Goal: Task Accomplishment & Management: Use online tool/utility

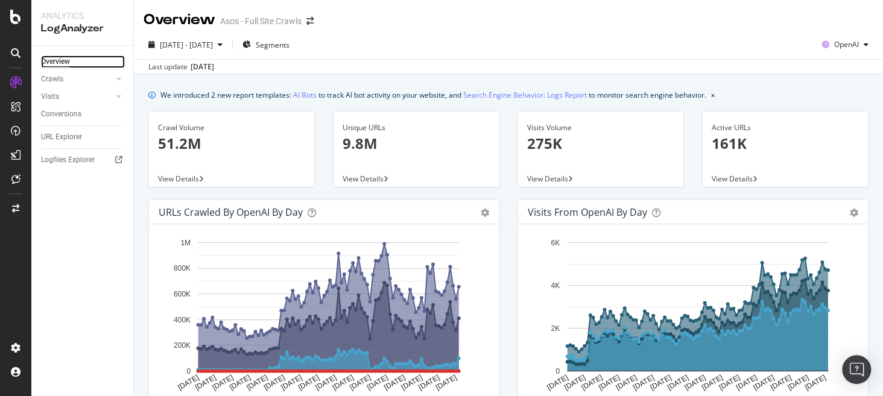
drag, startPoint x: 51, startPoint y: 61, endPoint x: 13, endPoint y: 87, distance: 46.0
click at [51, 61] on div "Overview" at bounding box center [55, 61] width 29 height 13
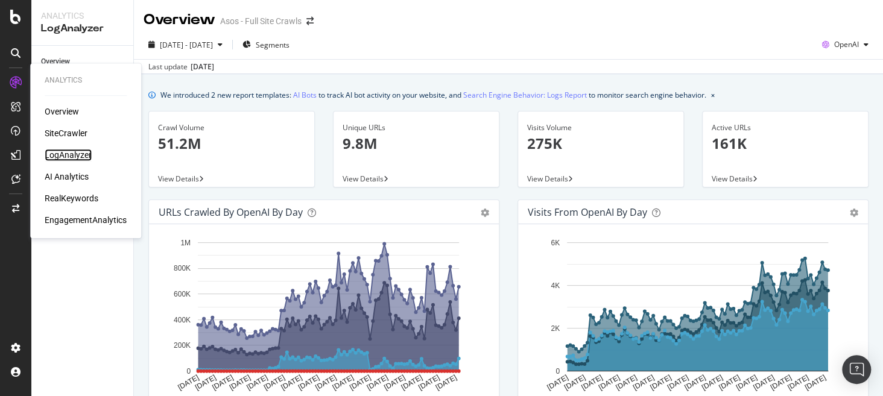
click at [70, 155] on div "LogAnalyzer" at bounding box center [68, 155] width 47 height 12
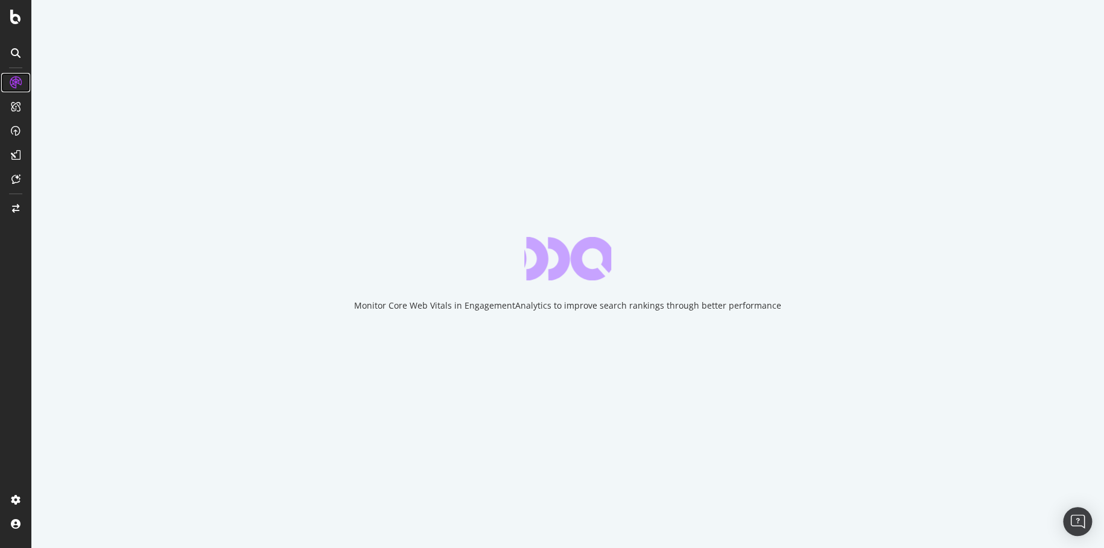
drag, startPoint x: 475, startPoint y: 3, endPoint x: 17, endPoint y: 85, distance: 465.1
click at [17, 85] on icon at bounding box center [16, 83] width 12 height 12
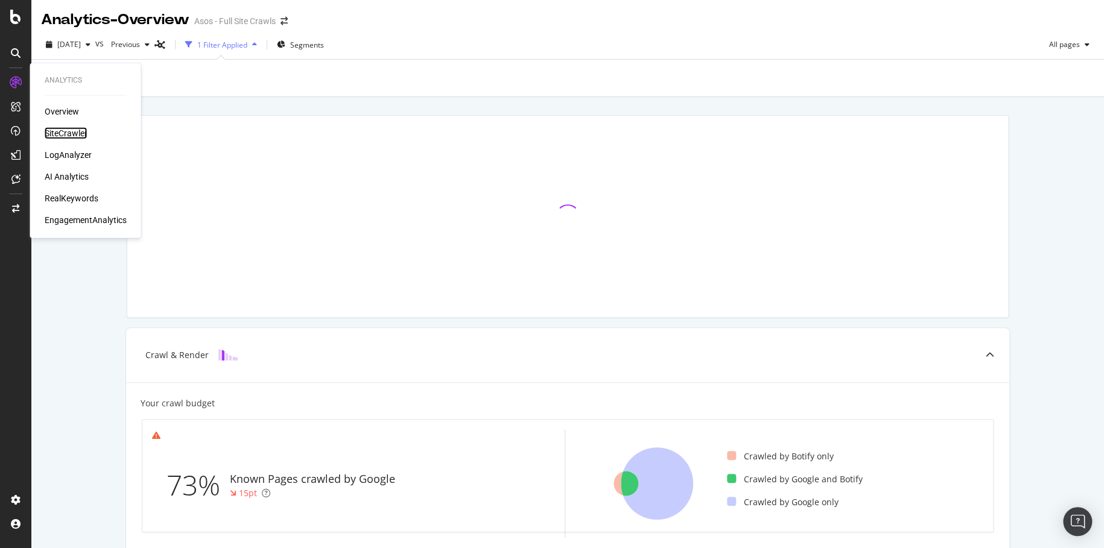
click at [63, 132] on div "SiteCrawler" at bounding box center [66, 133] width 43 height 12
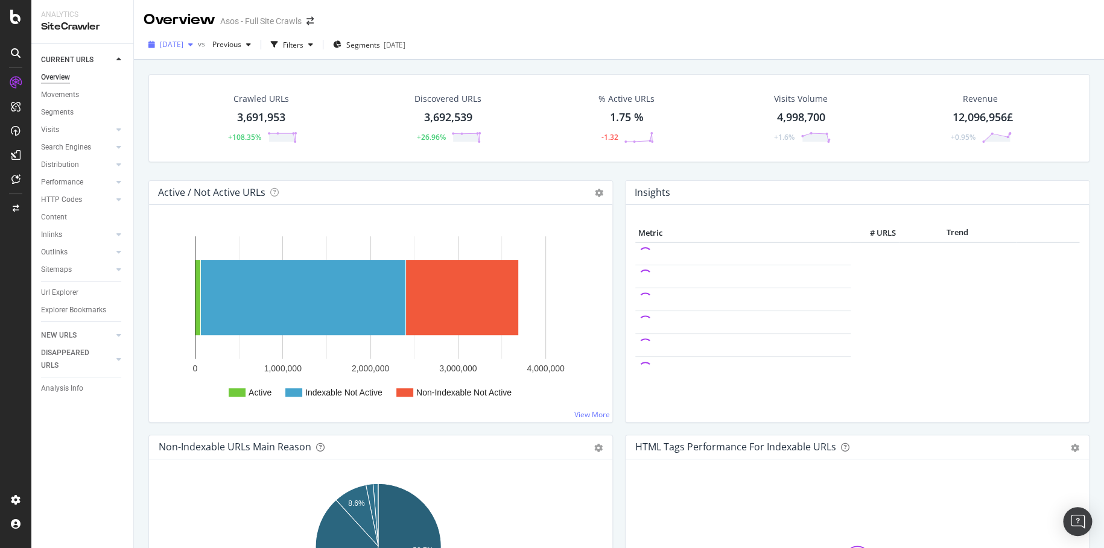
click at [161, 48] on span "[DATE]" at bounding box center [172, 44] width 24 height 10
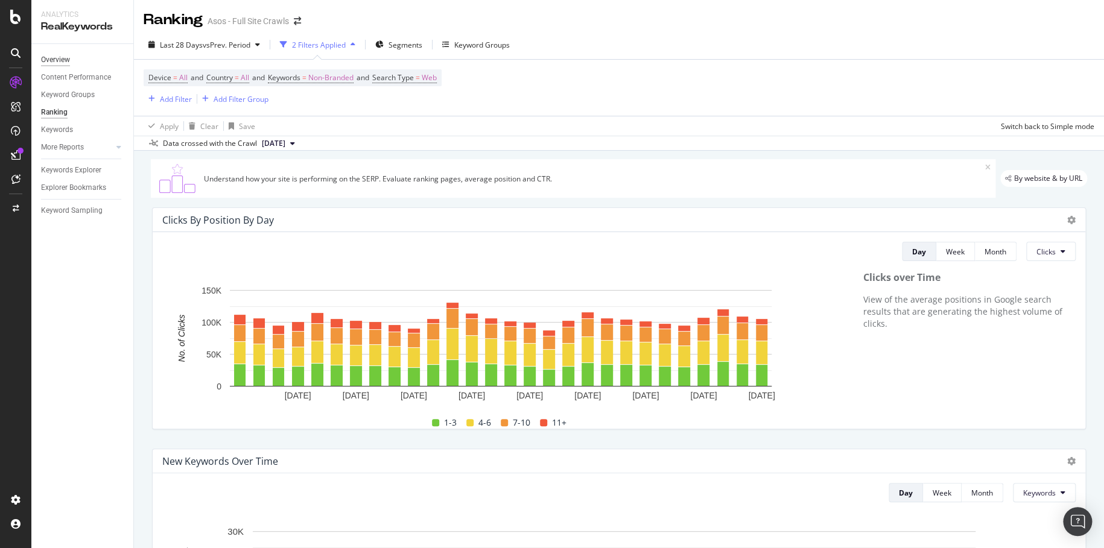
click at [63, 54] on div "Overview" at bounding box center [55, 60] width 29 height 13
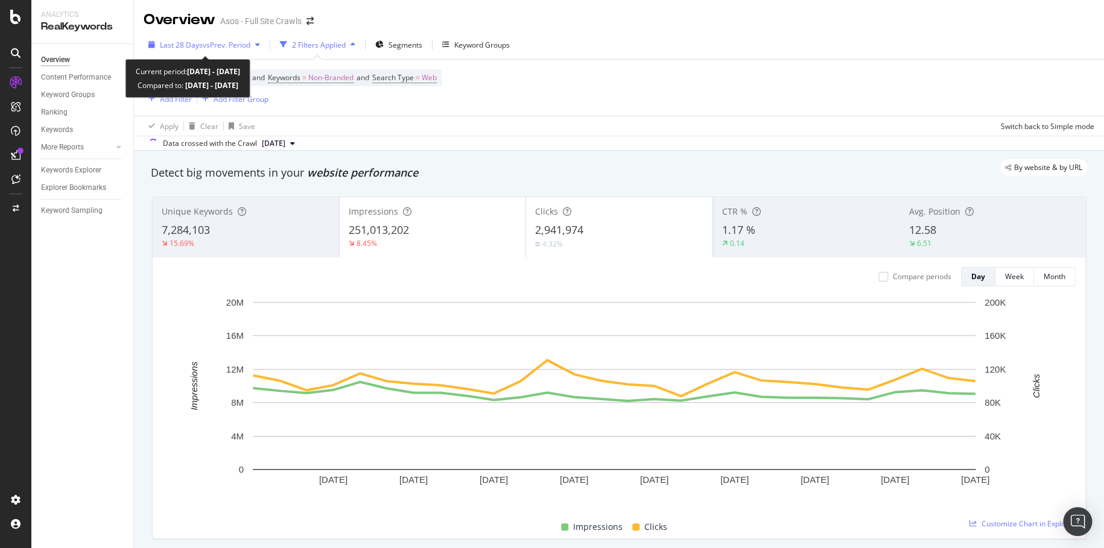
click at [226, 49] on span "vs Prev. Period" at bounding box center [227, 45] width 48 height 10
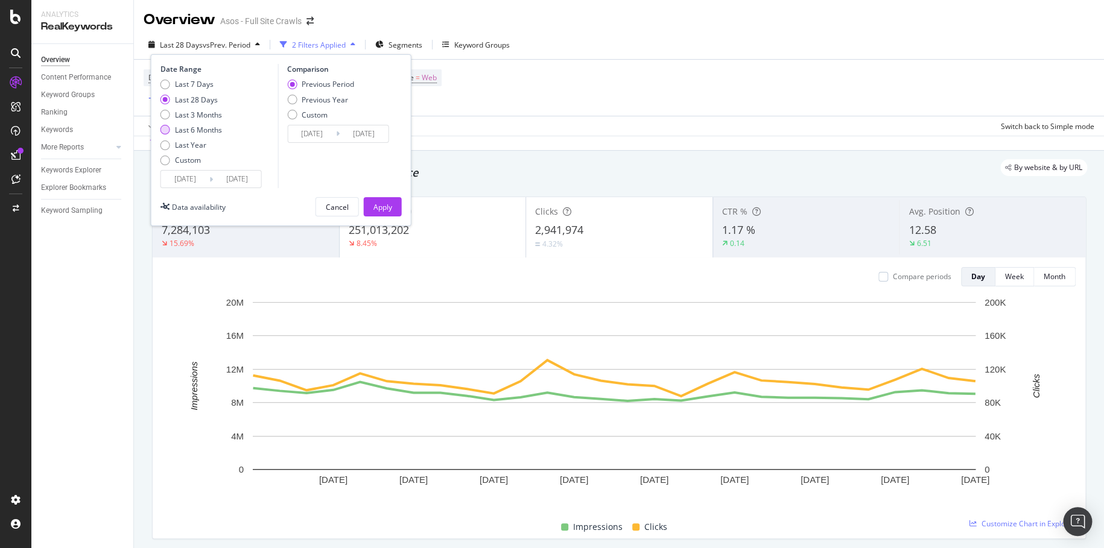
click at [207, 132] on div "Last 6 Months" at bounding box center [198, 130] width 47 height 10
type input "2024/09/28"
type input "2025/03/30"
click at [307, 101] on div "Previous Year" at bounding box center [325, 100] width 46 height 10
type input "2025/03/31"
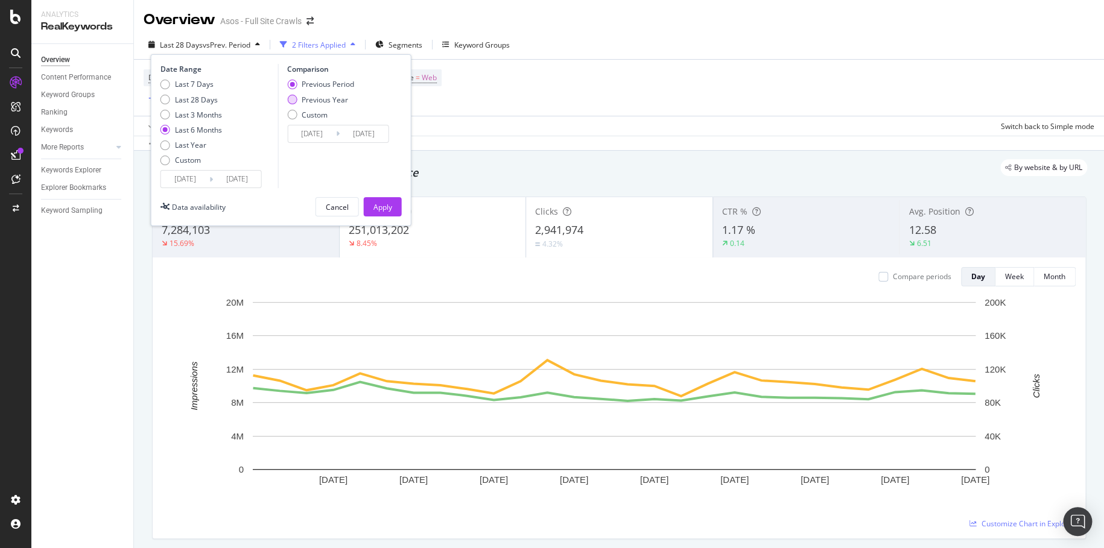
type input "2024/04/01"
type input "2024/10/01"
click at [384, 200] on div "Apply" at bounding box center [382, 207] width 19 height 18
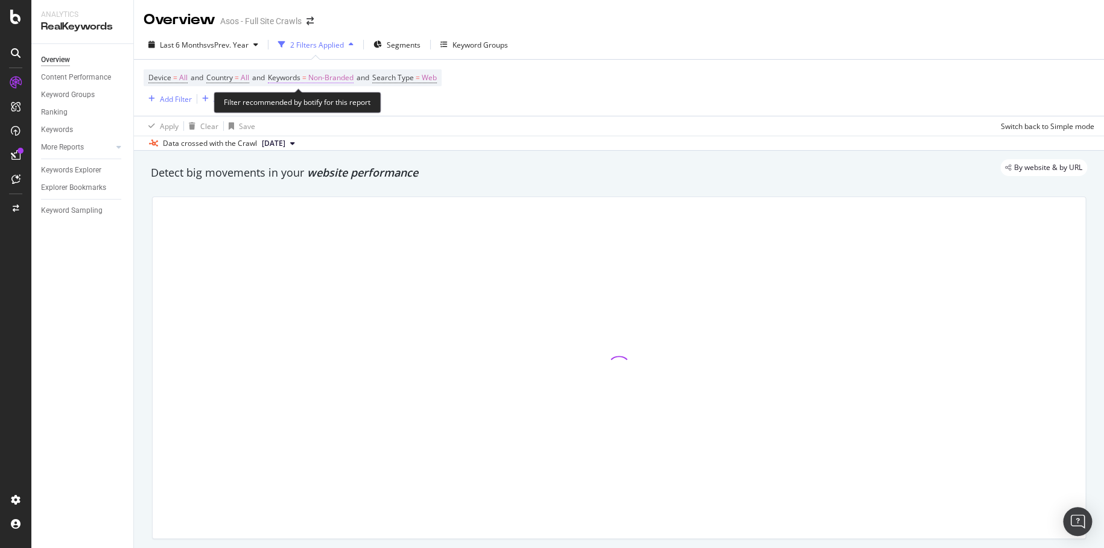
click at [337, 78] on span "Non-Branded" at bounding box center [330, 77] width 45 height 17
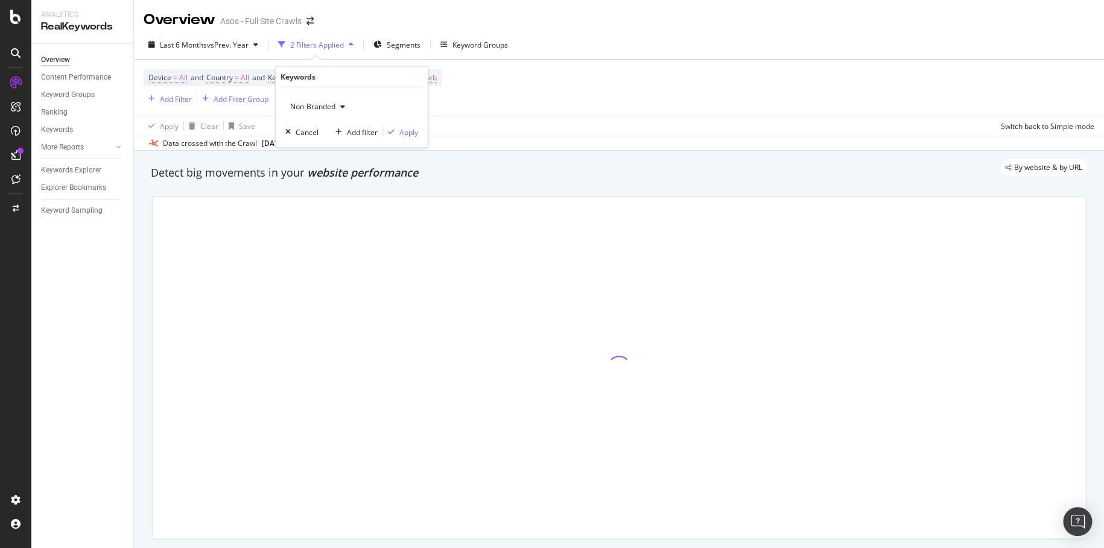
click at [330, 107] on span "Non-Branded" at bounding box center [310, 106] width 50 height 10
click at [355, 147] on span "Branded" at bounding box center [357, 147] width 123 height 11
click at [403, 131] on div "Apply" at bounding box center [408, 132] width 19 height 10
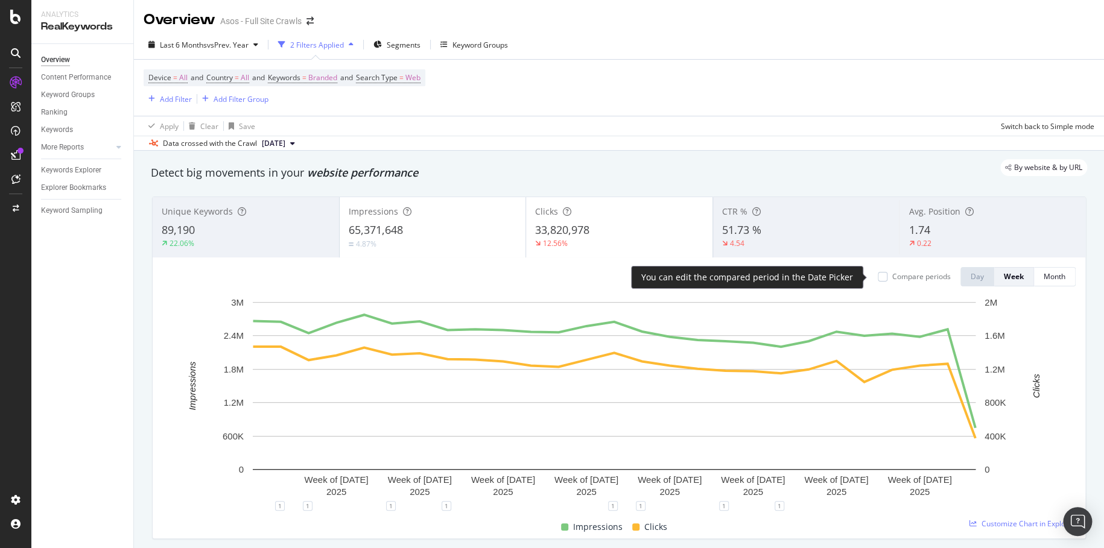
click at [892, 273] on div "Compare periods" at bounding box center [921, 276] width 59 height 10
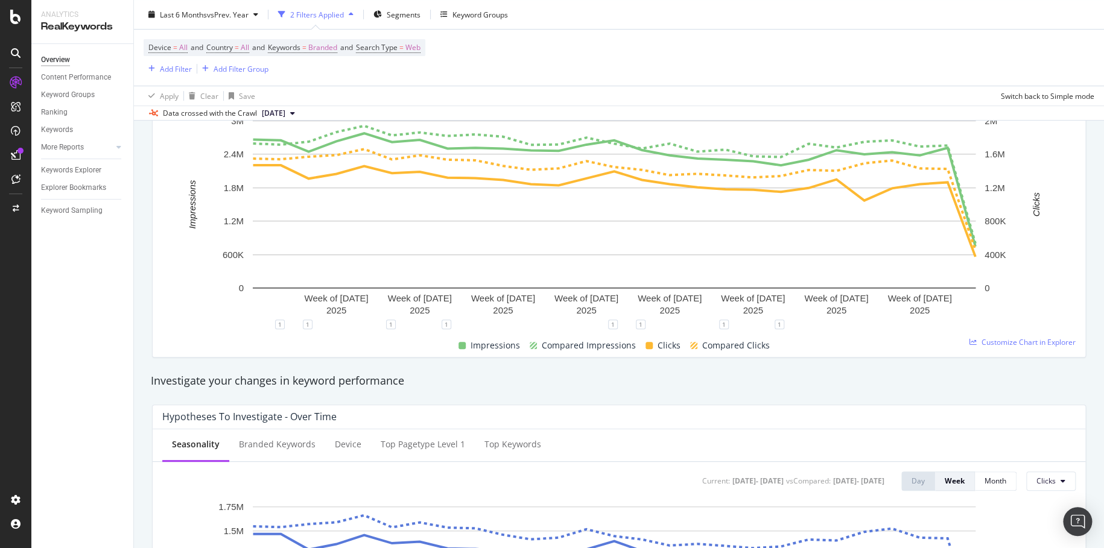
scroll to position [124, 0]
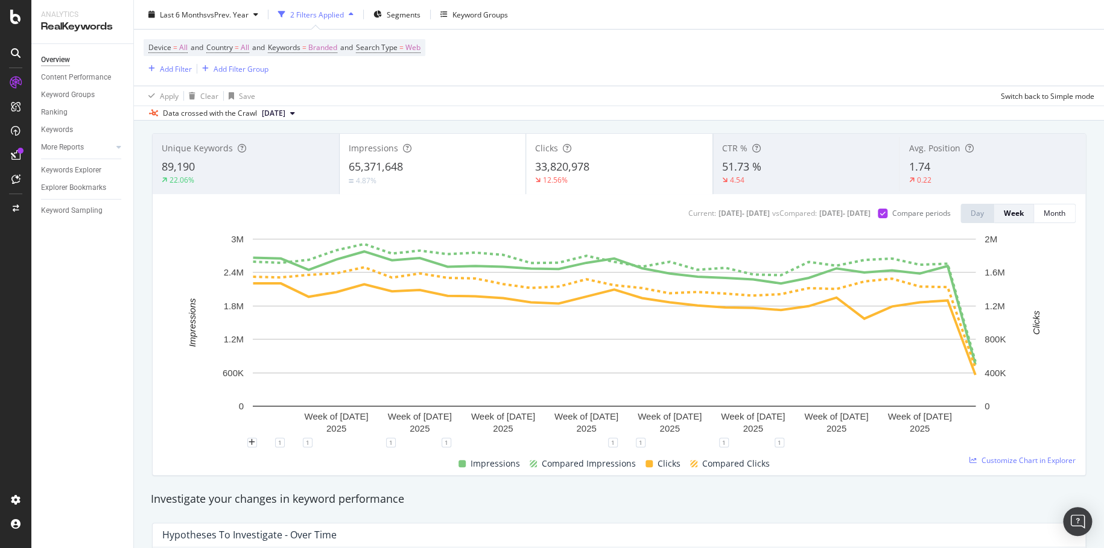
scroll to position [3, 0]
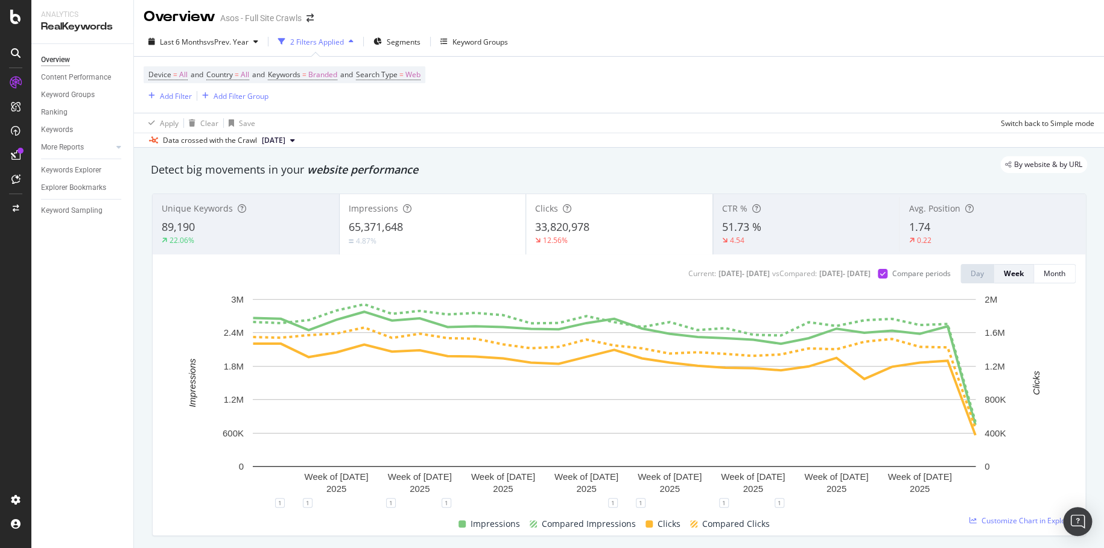
click at [784, 222] on div "51.73 %" at bounding box center [806, 228] width 168 height 16
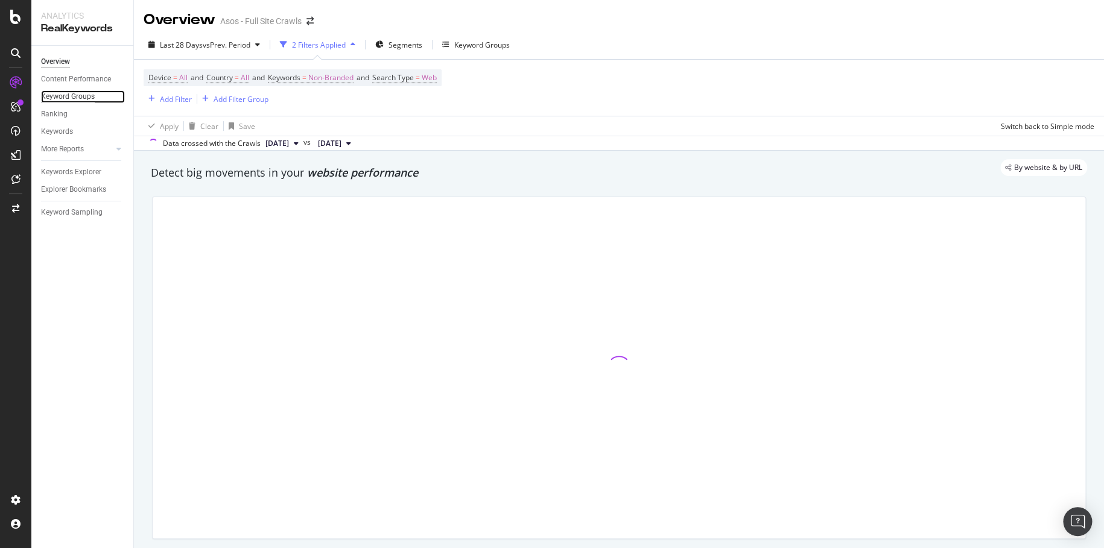
click at [81, 92] on div "Keyword Groups" at bounding box center [68, 96] width 54 height 13
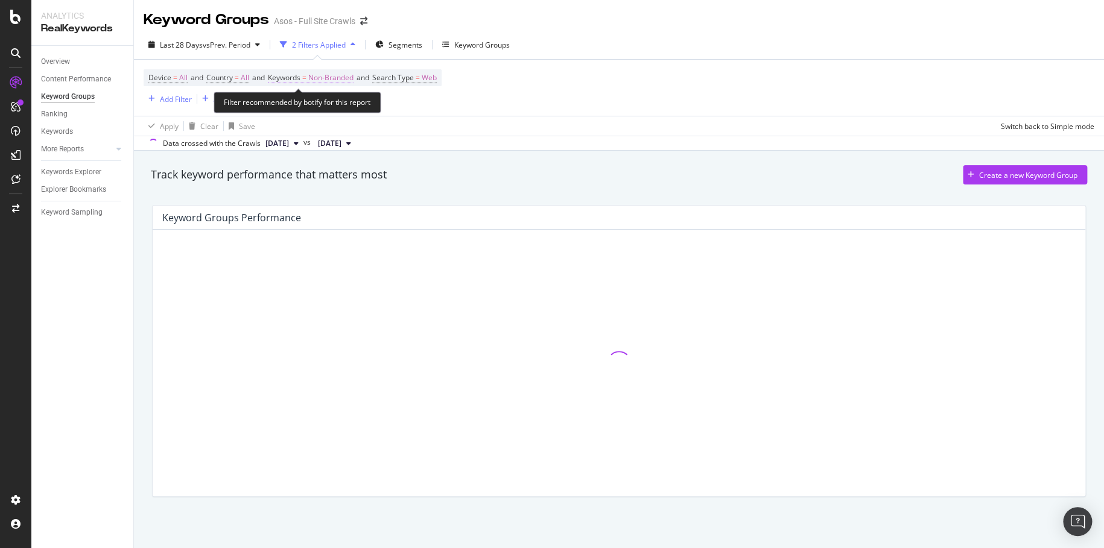
click at [337, 76] on span "Non-Branded" at bounding box center [330, 77] width 45 height 17
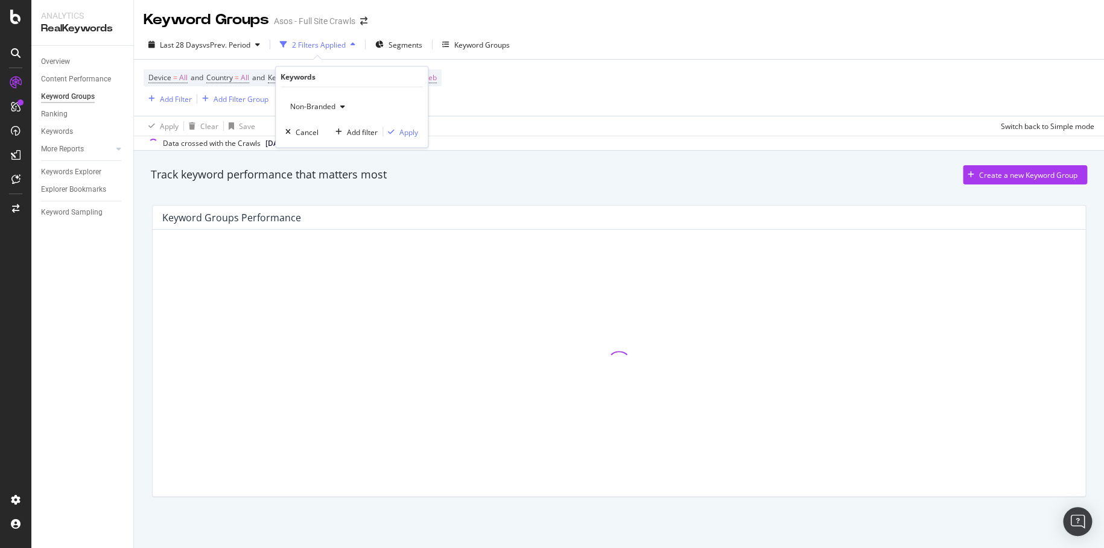
click at [314, 101] on span "Non-Branded" at bounding box center [310, 106] width 50 height 10
click at [331, 197] on span "All" at bounding box center [357, 200] width 123 height 11
click at [407, 133] on div "Apply" at bounding box center [408, 132] width 19 height 10
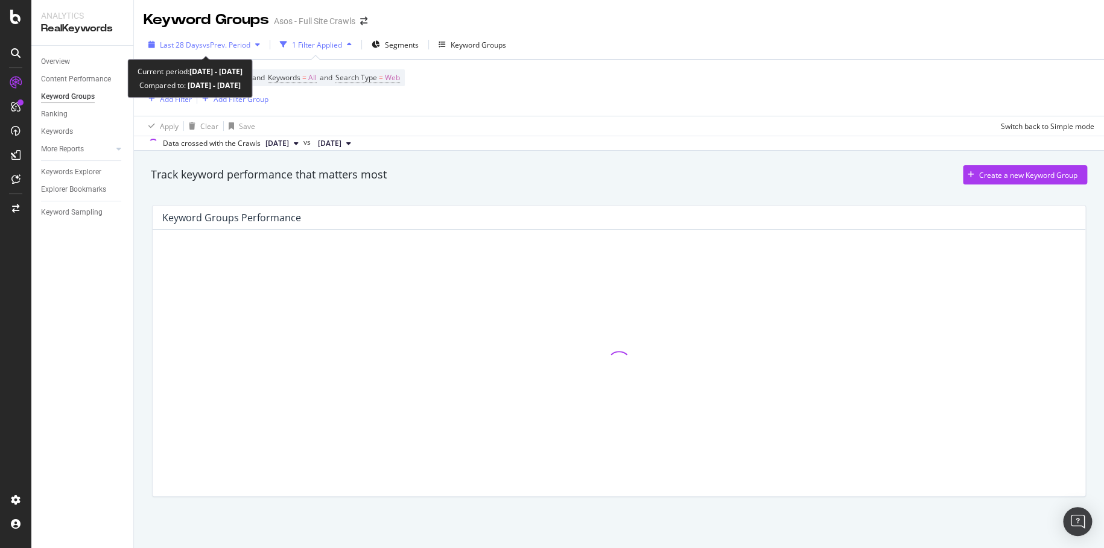
click at [225, 54] on button "Last 28 Days vs Prev. Period" at bounding box center [204, 44] width 121 height 19
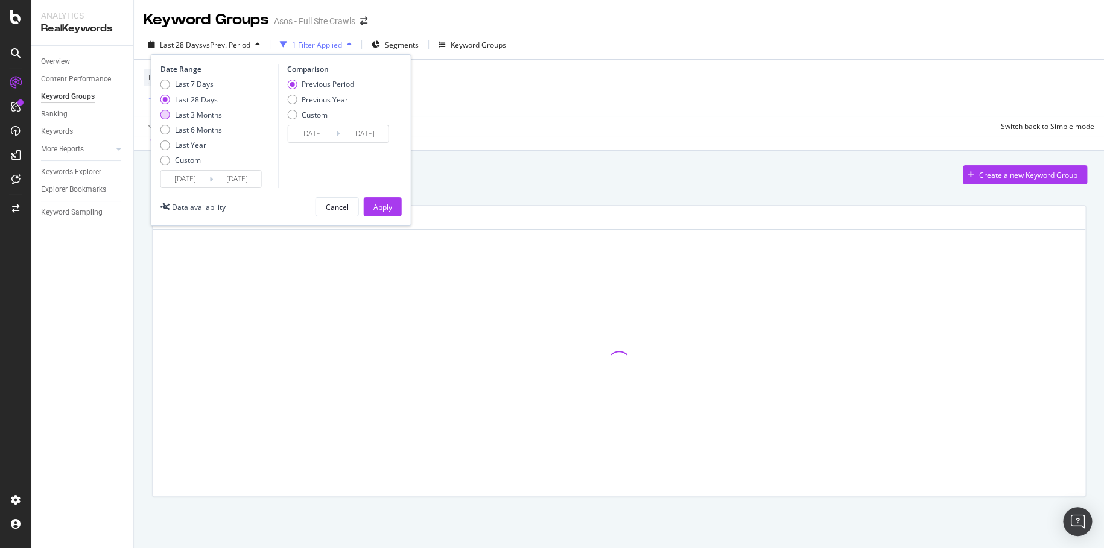
click at [201, 119] on div "Last 3 Months" at bounding box center [198, 115] width 47 height 10
type input "2025/07/05"
type input "2025/04/04"
type input "2025/07/04"
click at [376, 204] on div "Apply" at bounding box center [382, 207] width 19 height 10
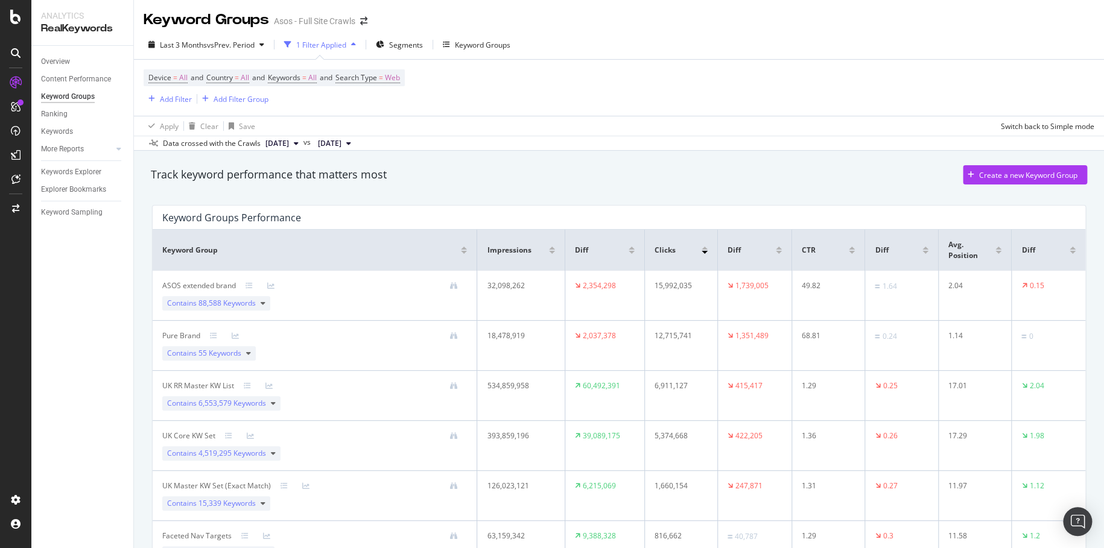
click at [59, 106] on div "Ranking" at bounding box center [87, 114] width 92 height 17
click at [59, 112] on div "Ranking" at bounding box center [54, 114] width 27 height 13
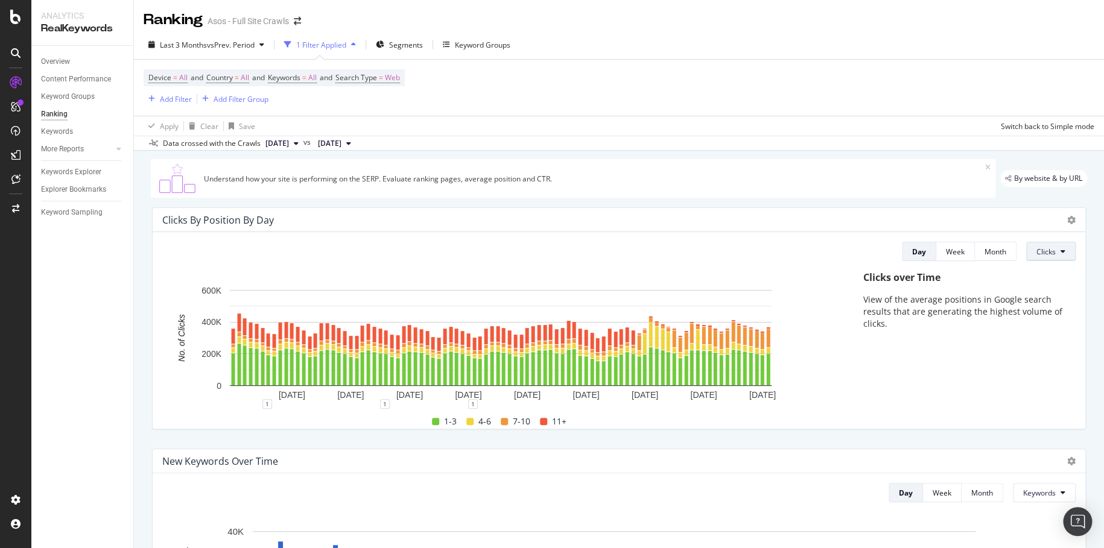
click at [1036, 254] on span "Clicks" at bounding box center [1045, 252] width 19 height 10
click at [1065, 299] on span "Clicks" at bounding box center [1050, 298] width 45 height 11
click at [1037, 250] on span "Clicks" at bounding box center [1045, 252] width 19 height 10
click at [1040, 273] on span "Rankings" at bounding box center [1050, 276] width 45 height 11
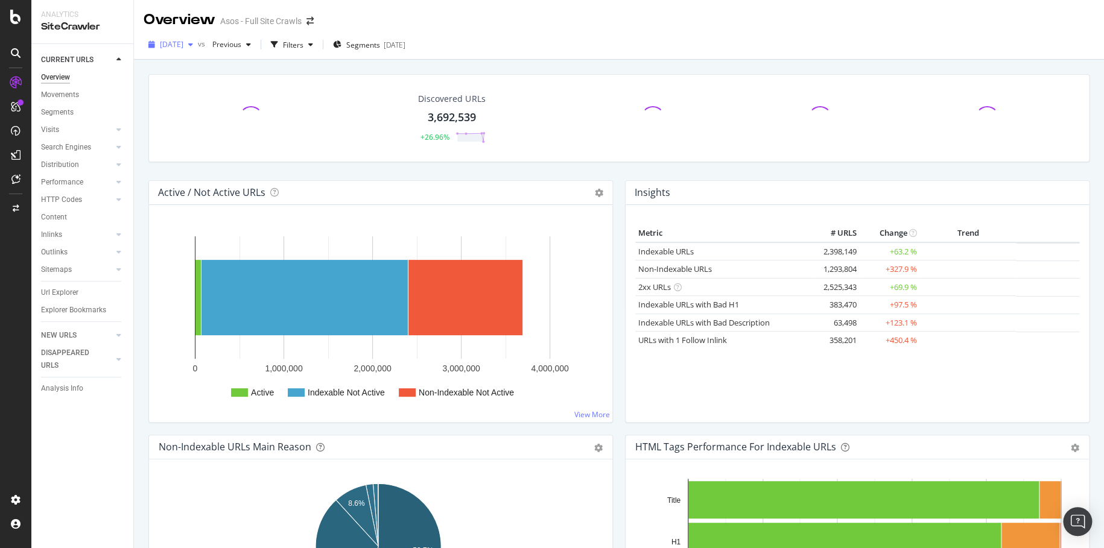
click at [183, 47] on span "[DATE]" at bounding box center [172, 44] width 24 height 10
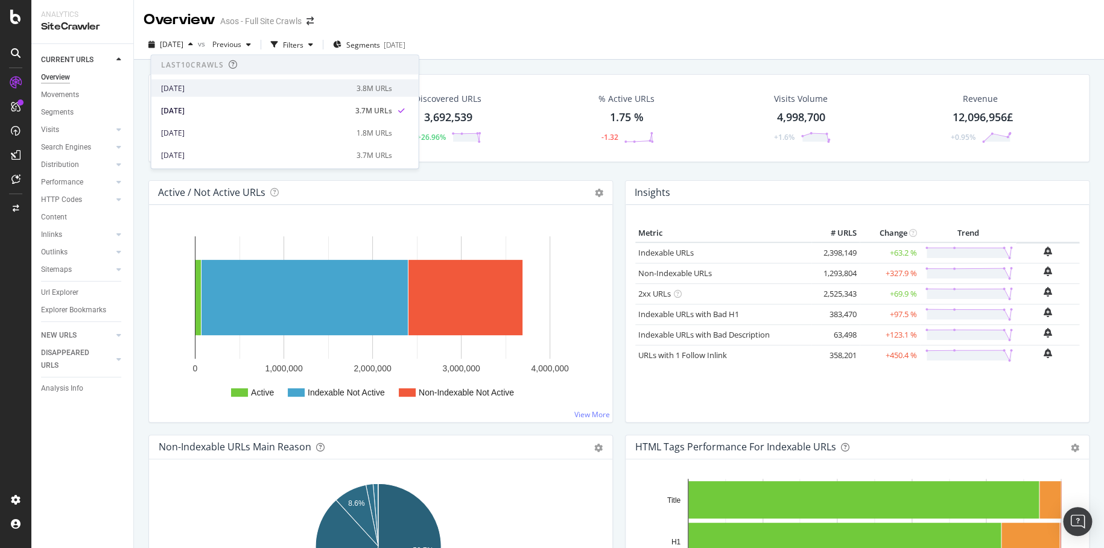
click at [237, 89] on div "[DATE]" at bounding box center [255, 88] width 188 height 11
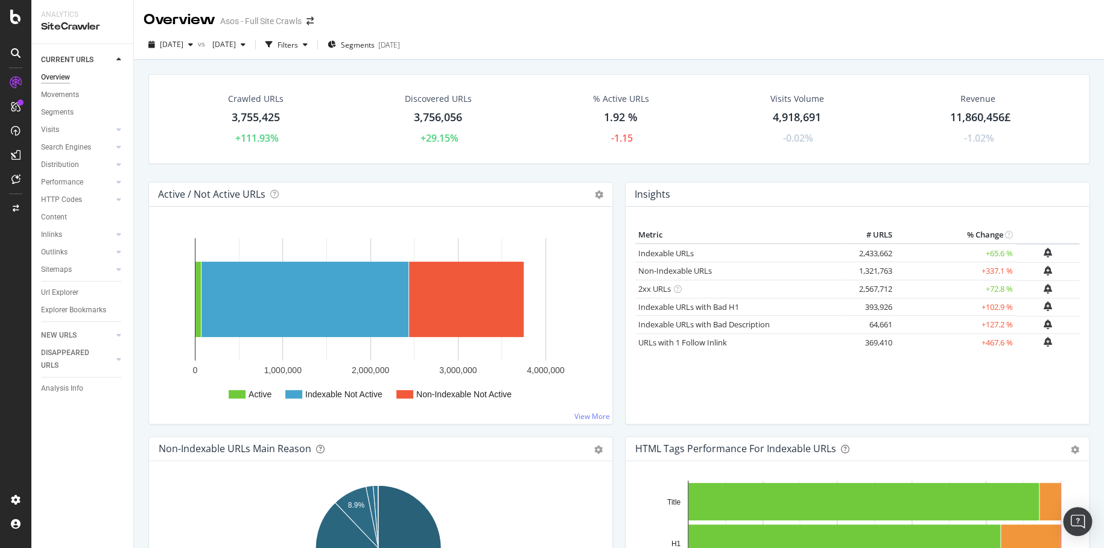
drag, startPoint x: 227, startPoint y: 44, endPoint x: 205, endPoint y: 55, distance: 24.3
click at [205, 55] on div "2025 Oct. 7th vs 2025 Sep. 30th Filters Segments 2025-09-11" at bounding box center [619, 47] width 970 height 24
click at [167, 49] on div "2025 Oct. 7th" at bounding box center [171, 45] width 54 height 18
click at [510, 110] on div "Discovered URLs 3,756,056 +29.15%" at bounding box center [438, 119] width 188 height 65
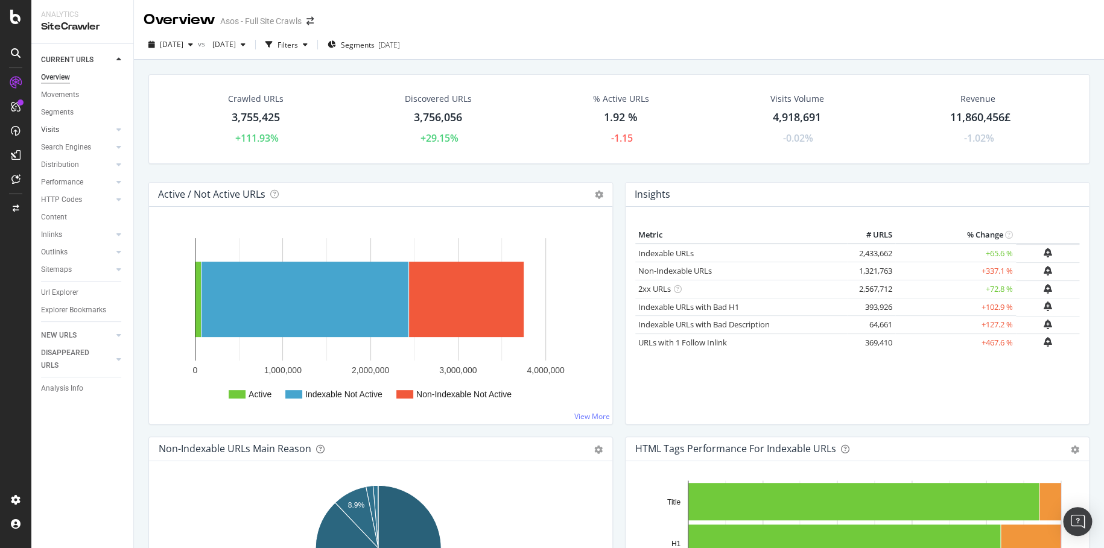
click at [93, 127] on link "Visits" at bounding box center [77, 130] width 72 height 13
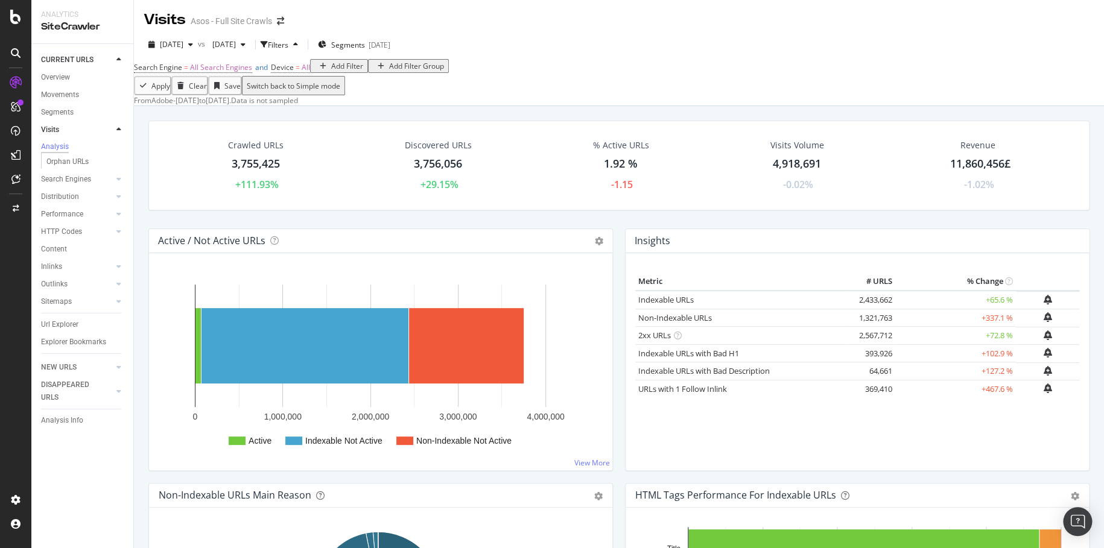
click at [93, 127] on link "Visits" at bounding box center [77, 130] width 72 height 13
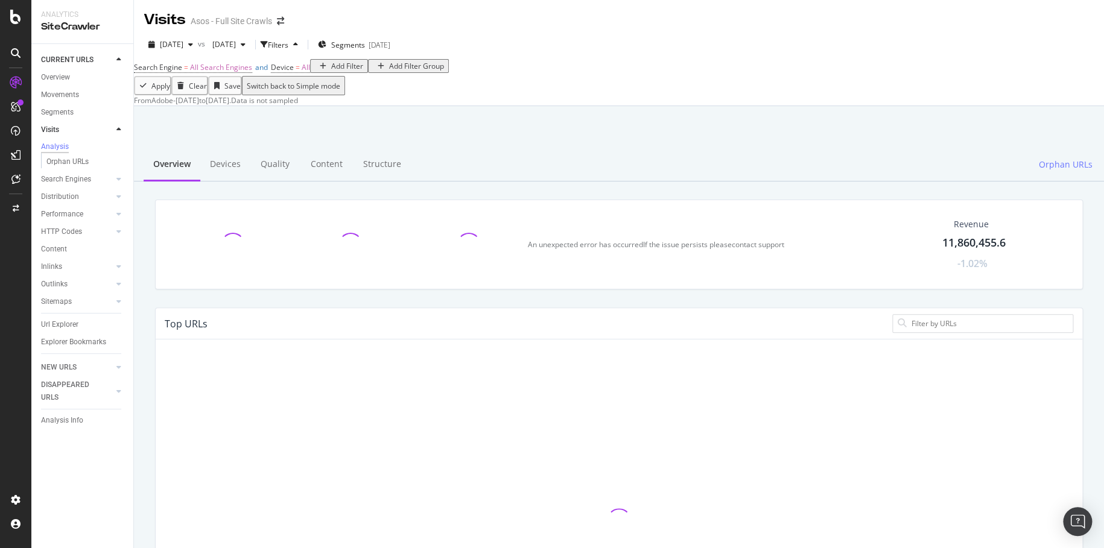
click at [116, 129] on icon at bounding box center [118, 129] width 5 height 7
click at [109, 151] on div at bounding box center [107, 147] width 12 height 12
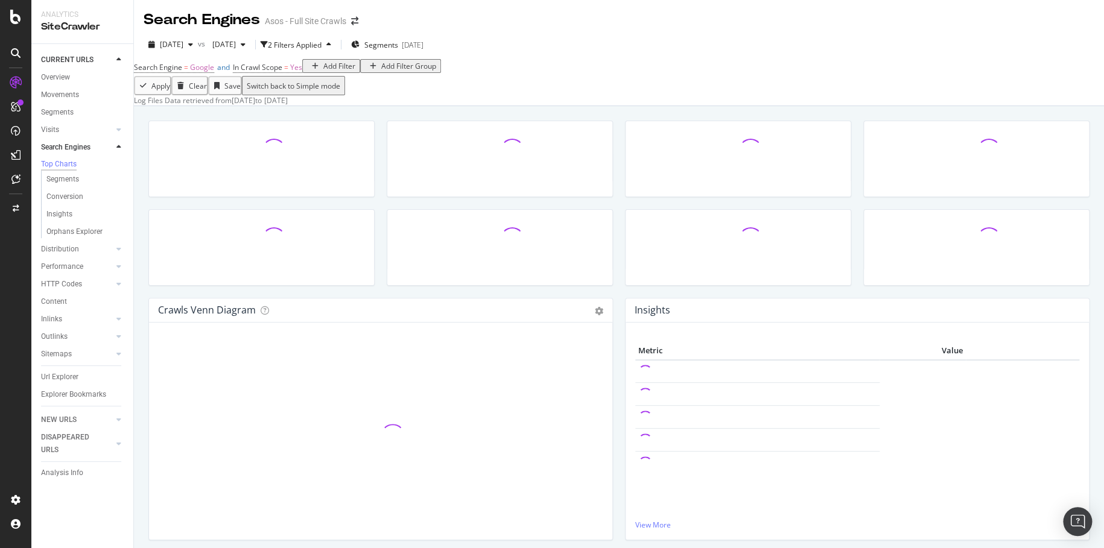
click at [111, 146] on div at bounding box center [107, 147] width 12 height 12
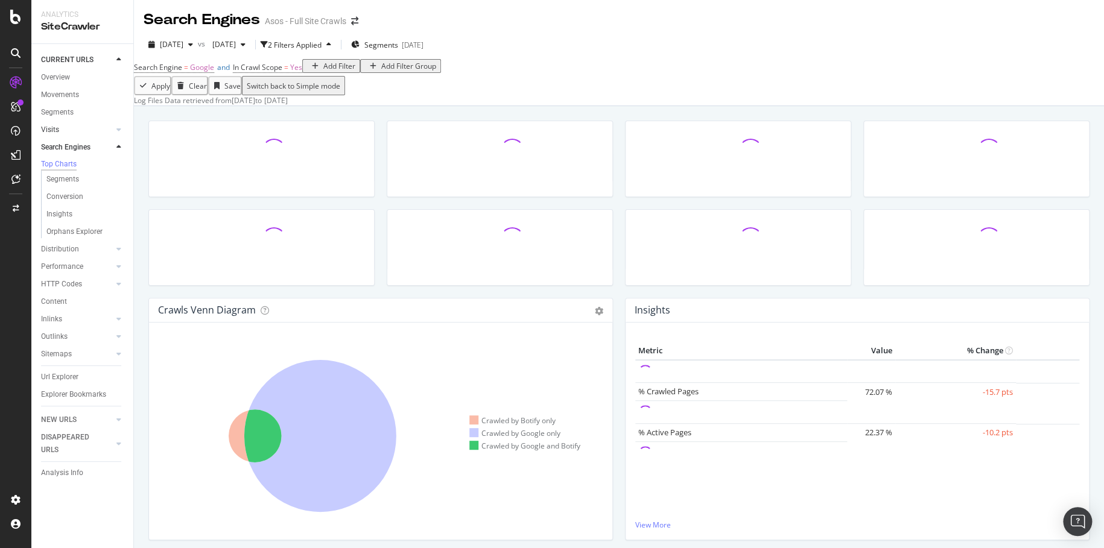
click at [108, 133] on div at bounding box center [107, 130] width 12 height 12
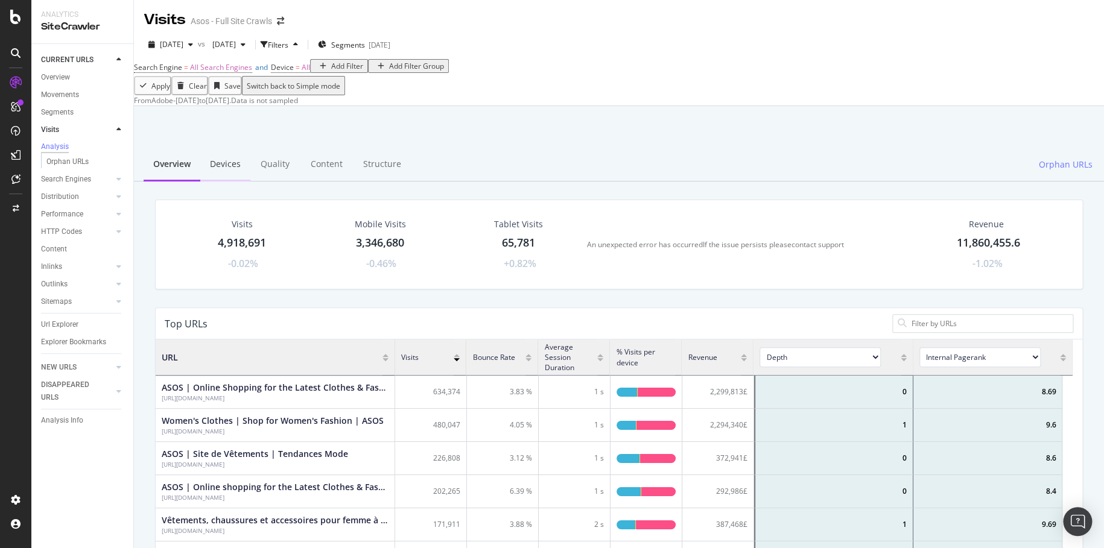
click at [233, 182] on div "Devices" at bounding box center [225, 164] width 50 height 33
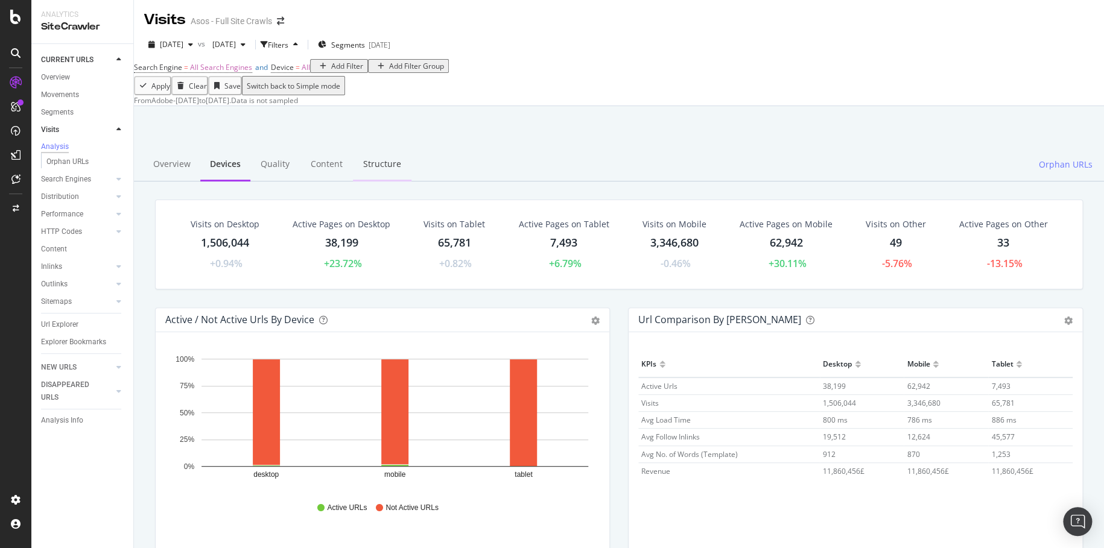
click at [388, 182] on div "Structure" at bounding box center [382, 164] width 59 height 33
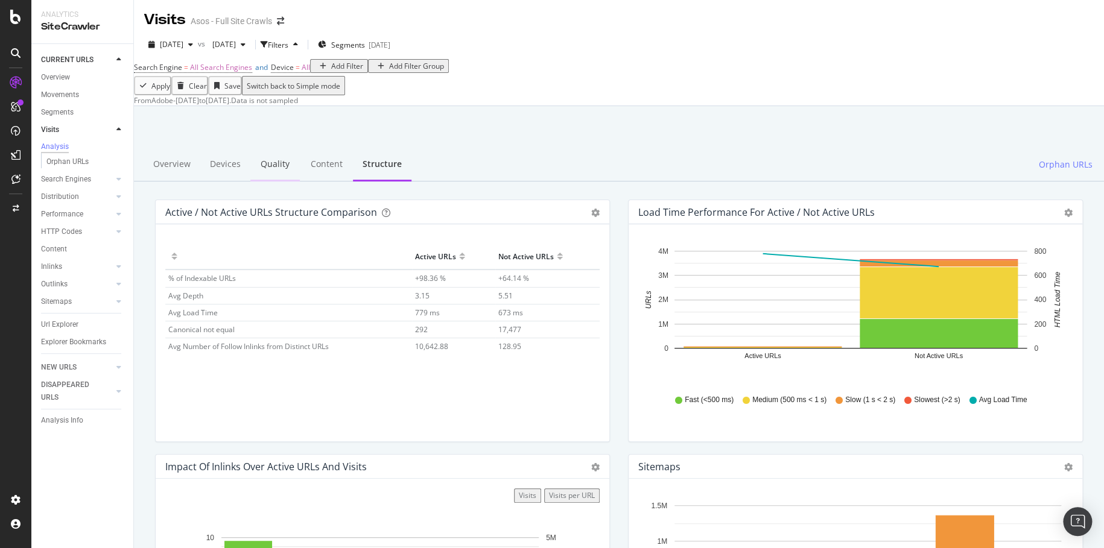
click at [265, 182] on div "Quality" at bounding box center [274, 164] width 49 height 33
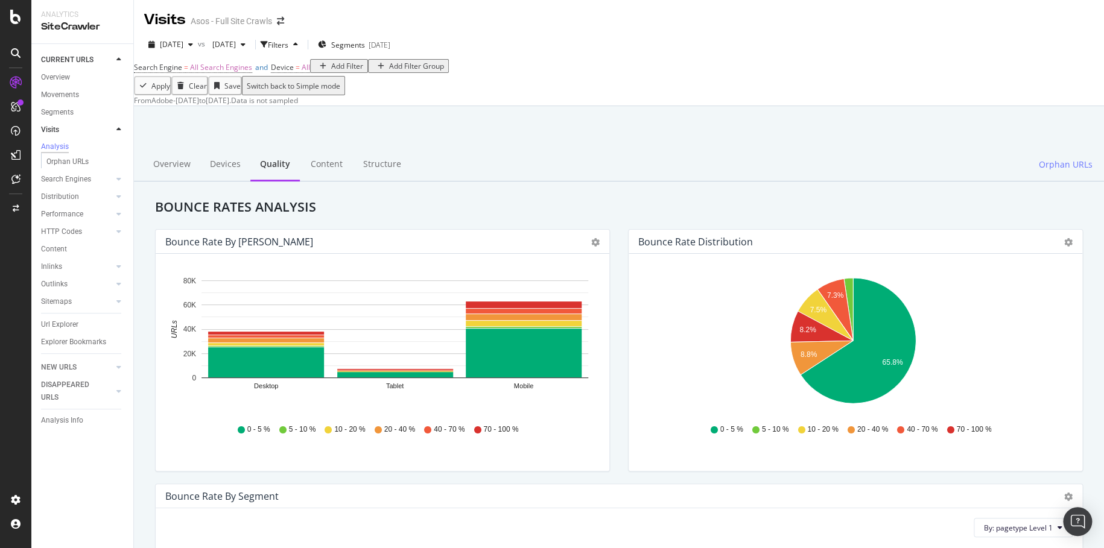
click at [352, 18] on div "Visits Asos - Full Site Crawls" at bounding box center [619, 15] width 970 height 30
click at [56, 327] on div "Url Explorer" at bounding box center [59, 324] width 37 height 13
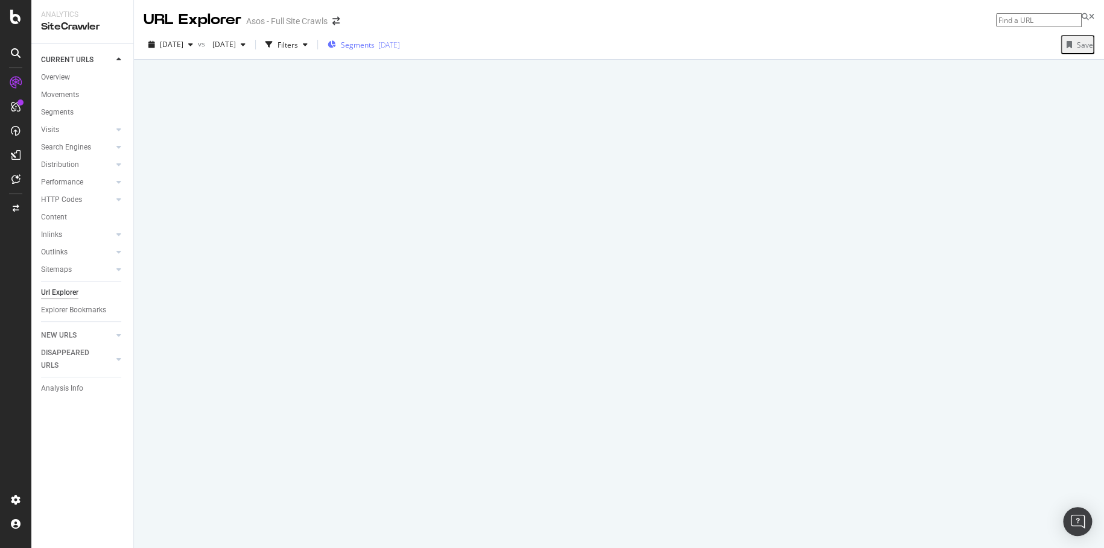
click at [375, 40] on span "Segments" at bounding box center [358, 45] width 34 height 10
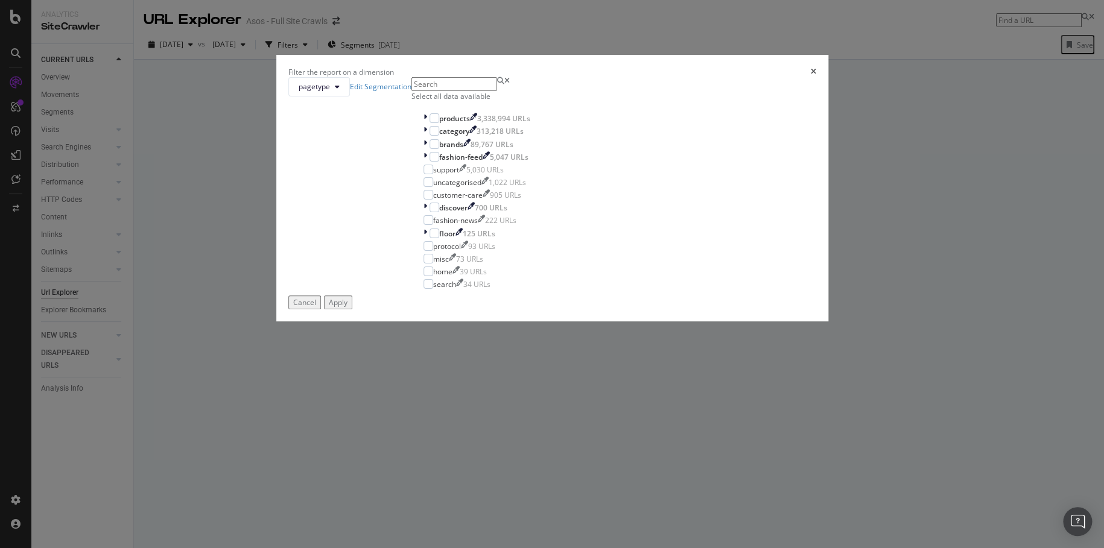
click at [432, 235] on div "pagetype Edit Segmentation Select all data available products 3,338,994 URLs ca…" at bounding box center [552, 186] width 528 height 218
click at [427, 136] on icon "modal" at bounding box center [425, 131] width 4 height 10
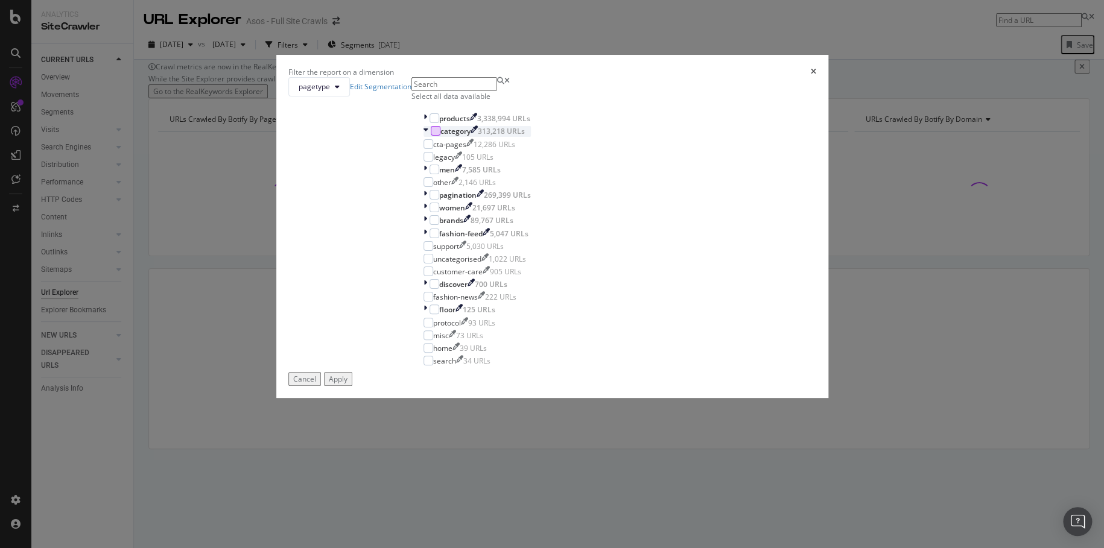
click at [440, 136] on div "modal" at bounding box center [436, 131] width 10 height 10
click at [431, 147] on icon "modal" at bounding box center [427, 144] width 5 height 6
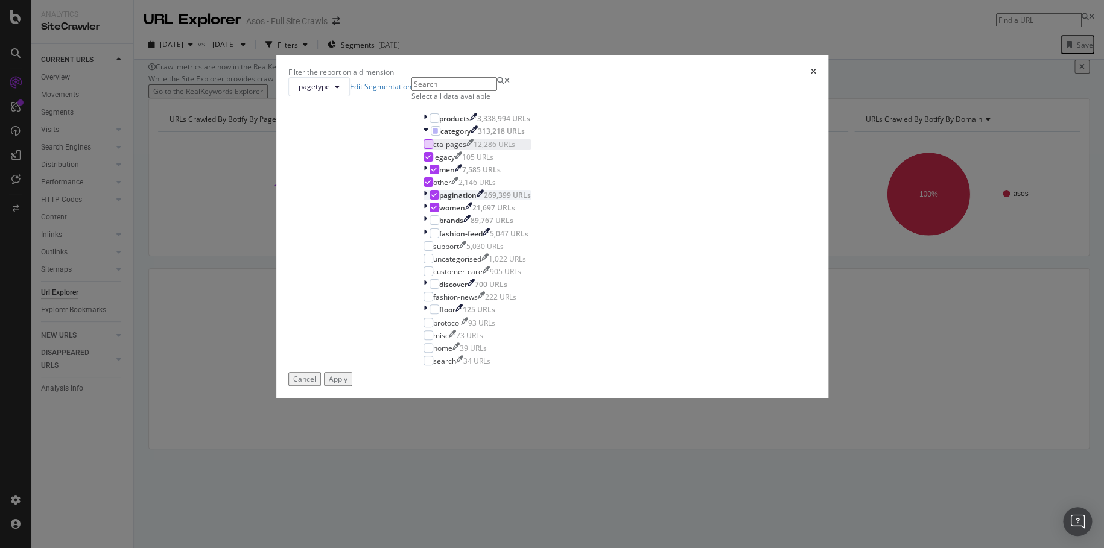
click at [427, 200] on icon "modal" at bounding box center [425, 195] width 4 height 10
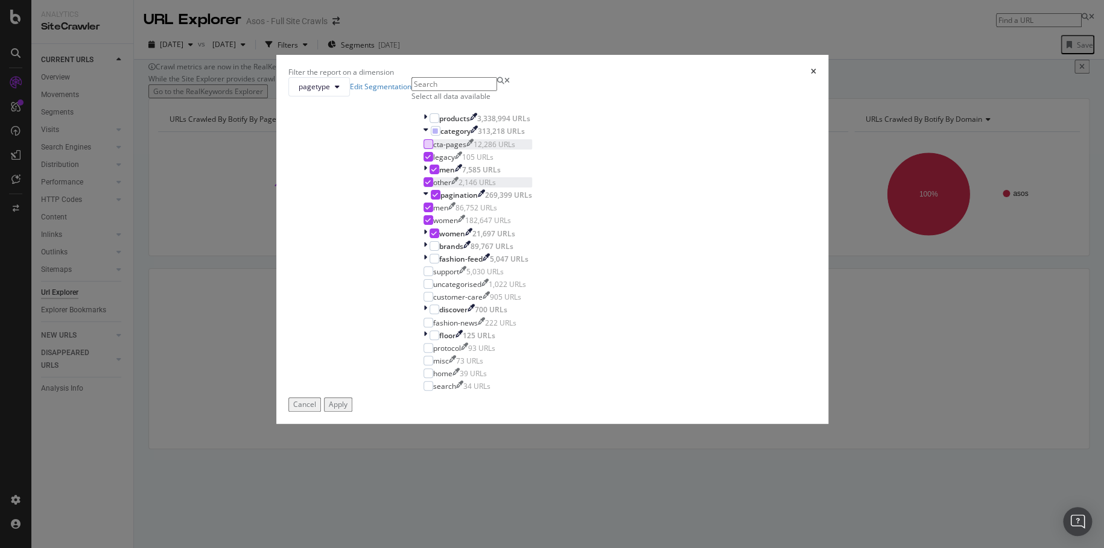
click at [433, 187] on div "modal" at bounding box center [428, 182] width 10 height 10
click at [427, 175] on icon "modal" at bounding box center [425, 170] width 4 height 10
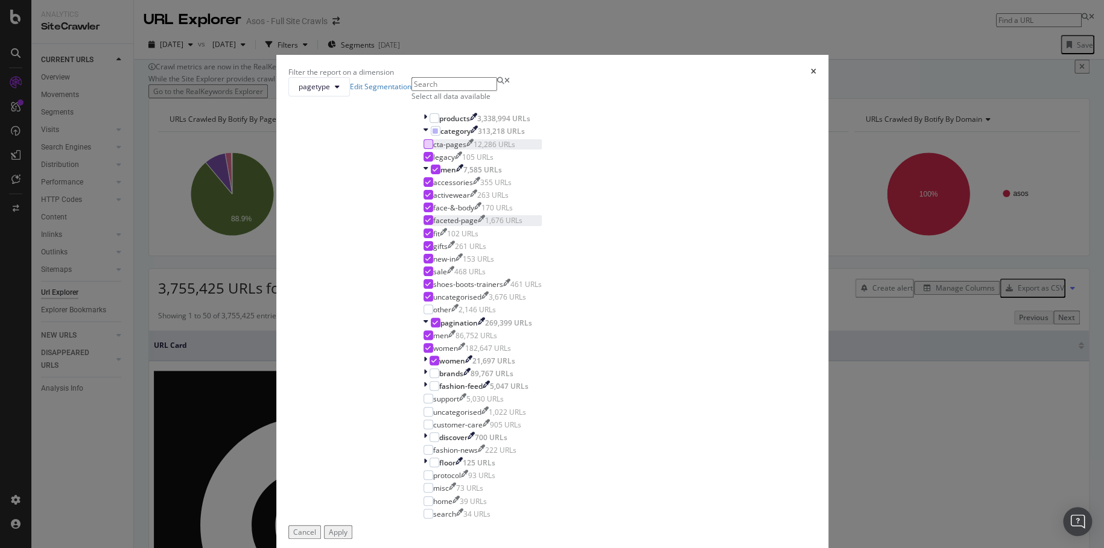
click at [433, 225] on div "modal" at bounding box center [428, 220] width 10 height 10
click at [438, 326] on icon "modal" at bounding box center [434, 323] width 5 height 6
click at [427, 366] on icon "modal" at bounding box center [425, 361] width 4 height 10
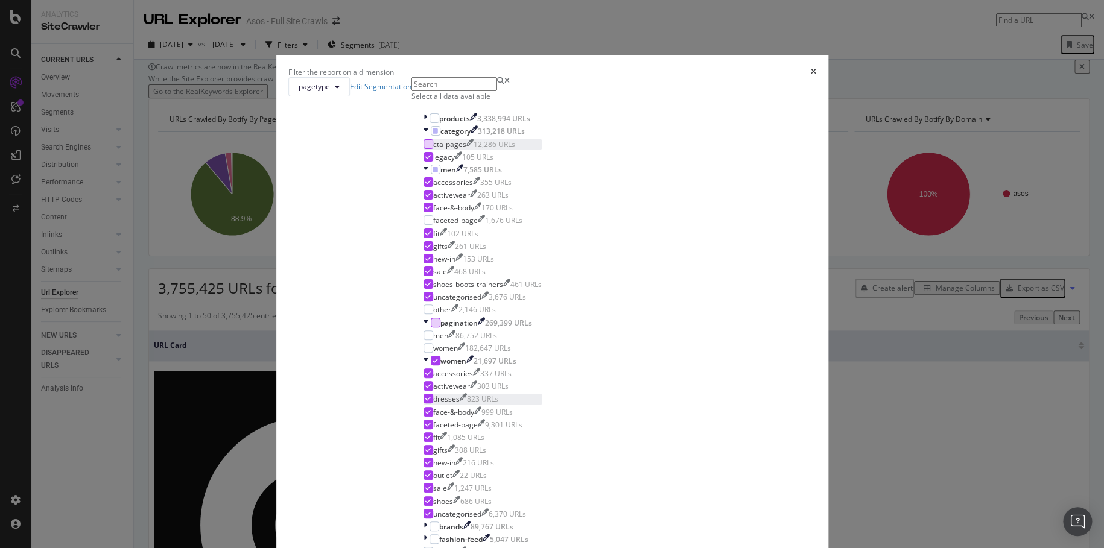
scroll to position [241, 0]
click at [461, 420] on div "faceted-page 9,301 URLs" at bounding box center [482, 425] width 118 height 10
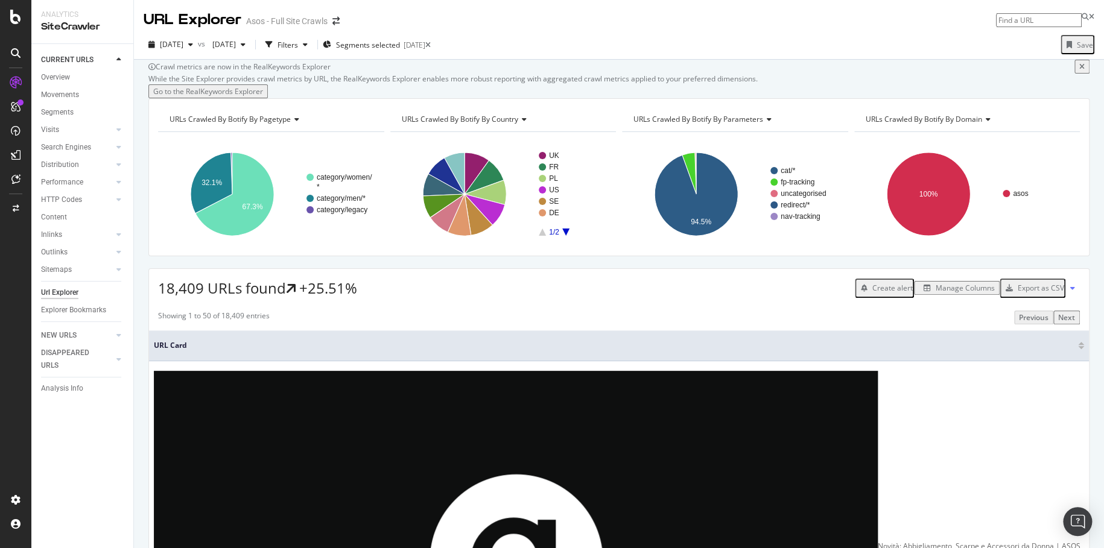
drag, startPoint x: 261, startPoint y: 126, endPoint x: 377, endPoint y: 101, distance: 119.1
drag, startPoint x: 377, startPoint y: 101, endPoint x: 265, endPoint y: 121, distance: 113.9
drag, startPoint x: 265, startPoint y: 121, endPoint x: 618, endPoint y: 8, distance: 371.0
click at [618, 8] on div "URL Explorer Asos - Full Site Crawls" at bounding box center [619, 15] width 970 height 30
click at [312, 42] on div "button" at bounding box center [305, 44] width 14 height 7
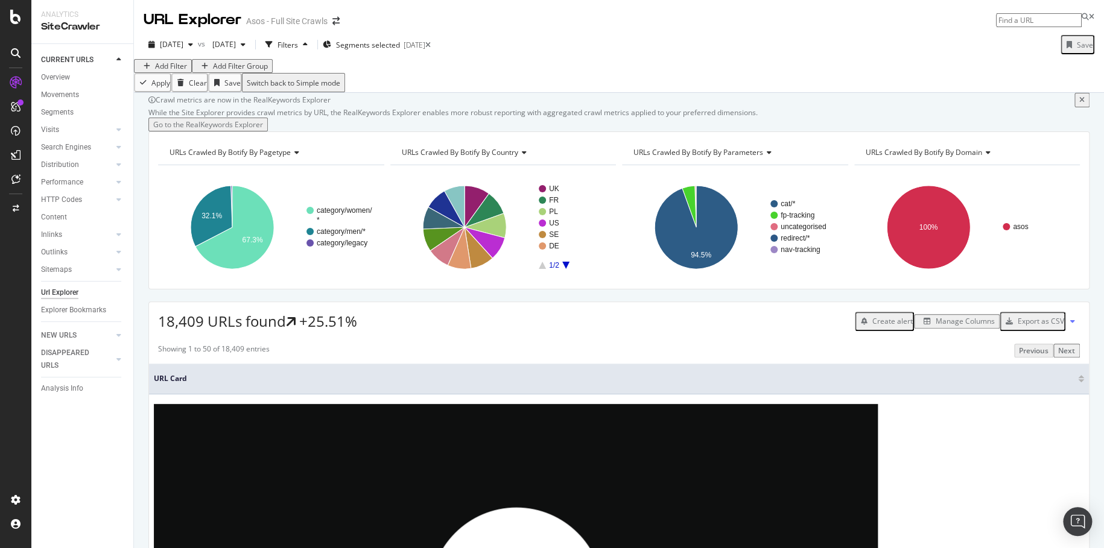
click at [171, 71] on div "Add Filter" at bounding box center [171, 66] width 32 height 10
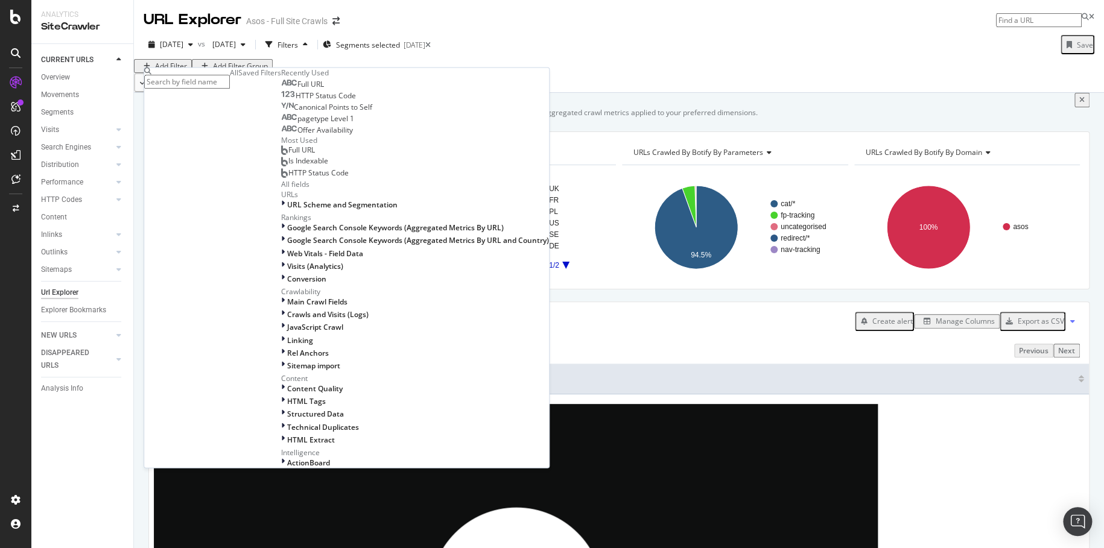
click at [230, 81] on input "text" at bounding box center [187, 82] width 86 height 14
click at [296, 101] on span "HTTP Status Code" at bounding box center [326, 96] width 60 height 10
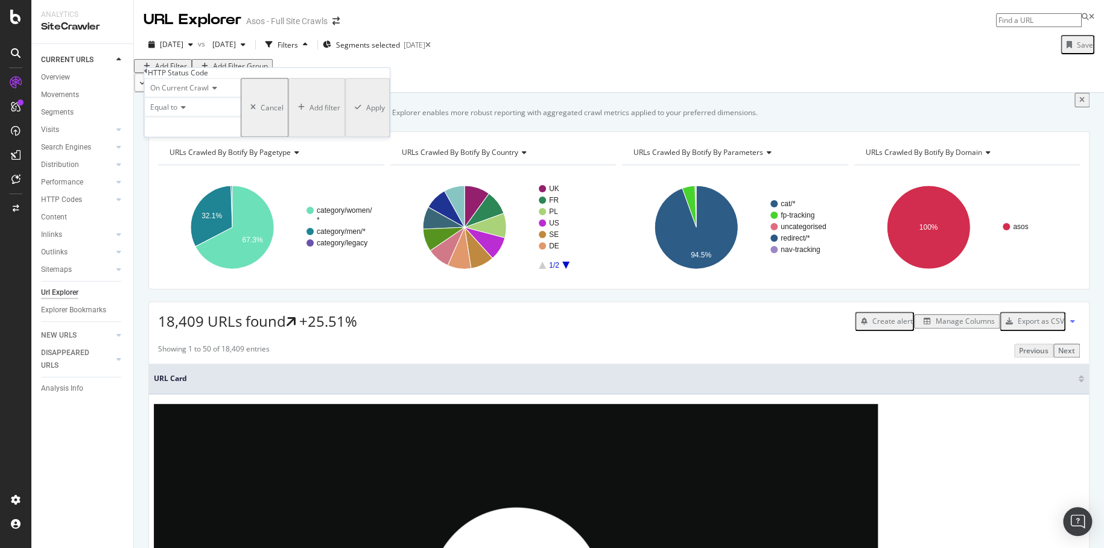
click at [165, 117] on div "Equal to" at bounding box center [192, 107] width 97 height 19
click at [212, 130] on div "Equal to" at bounding box center [192, 123] width 95 height 13
click at [214, 138] on input "number" at bounding box center [192, 127] width 97 height 21
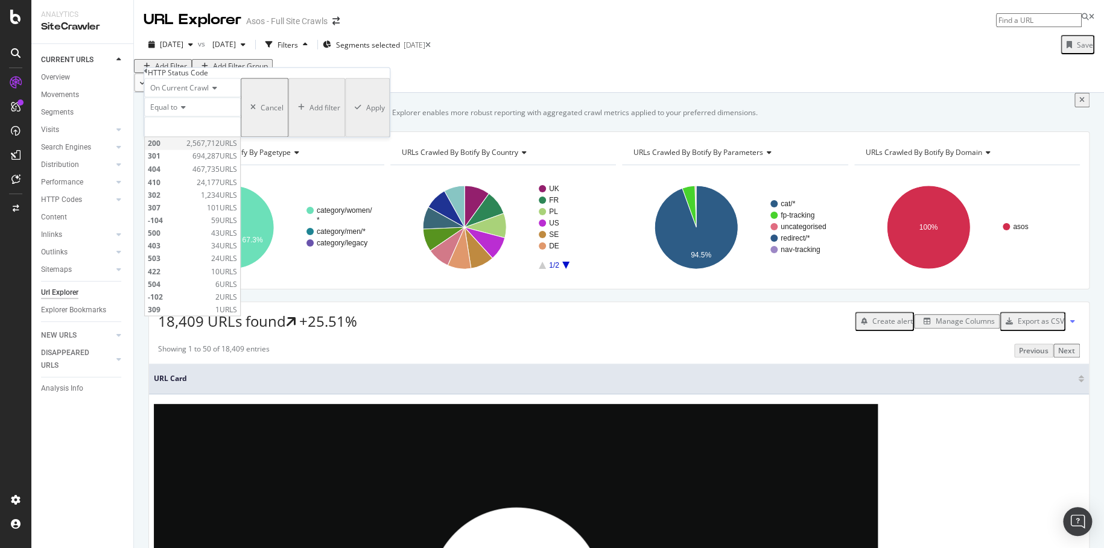
click at [183, 149] on span "200" at bounding box center [166, 144] width 36 height 10
type input "200"
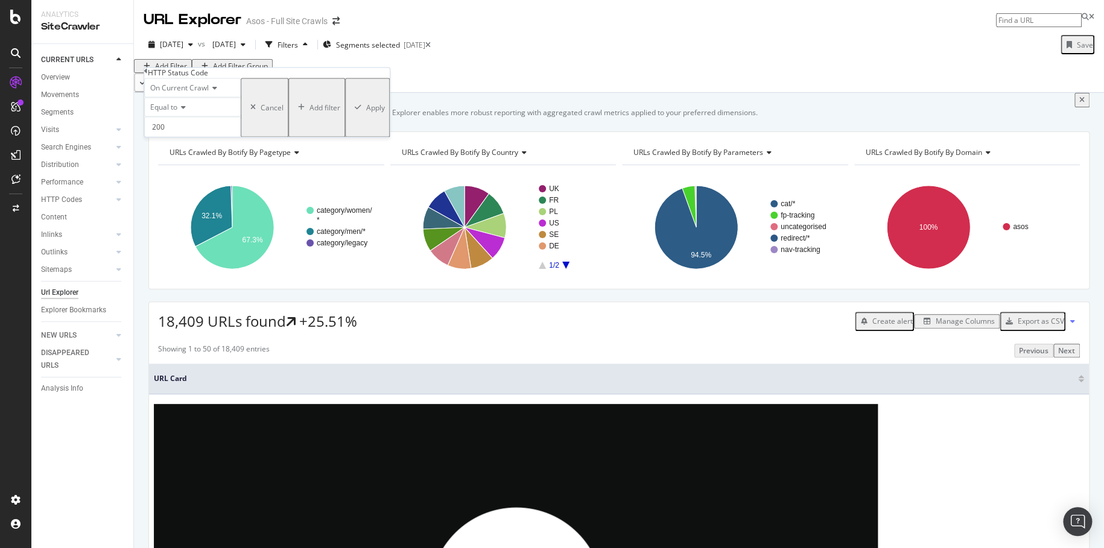
click at [366, 113] on div "Apply" at bounding box center [375, 108] width 19 height 10
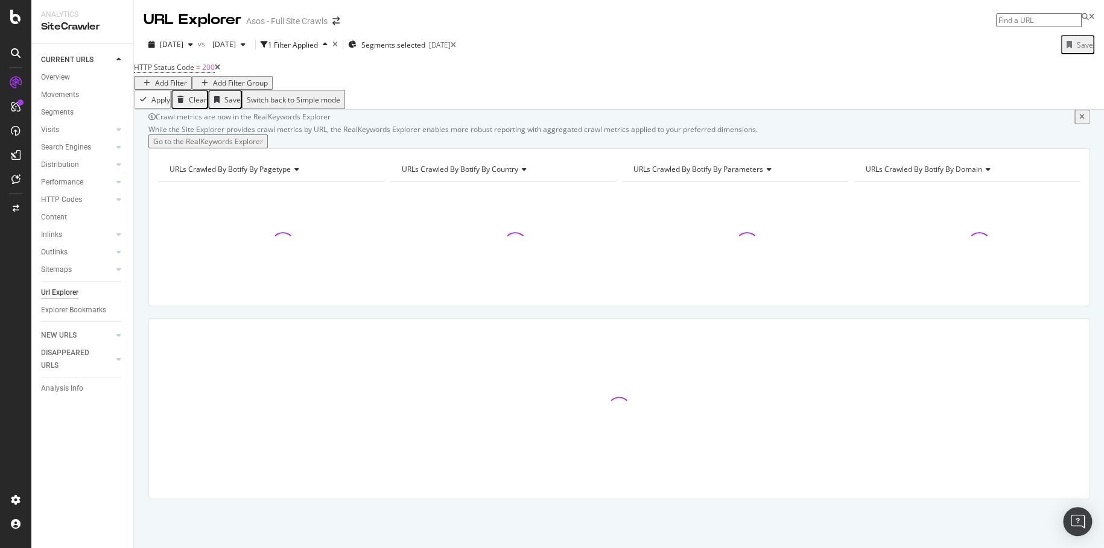
click at [187, 82] on div "Add Filter" at bounding box center [171, 83] width 32 height 10
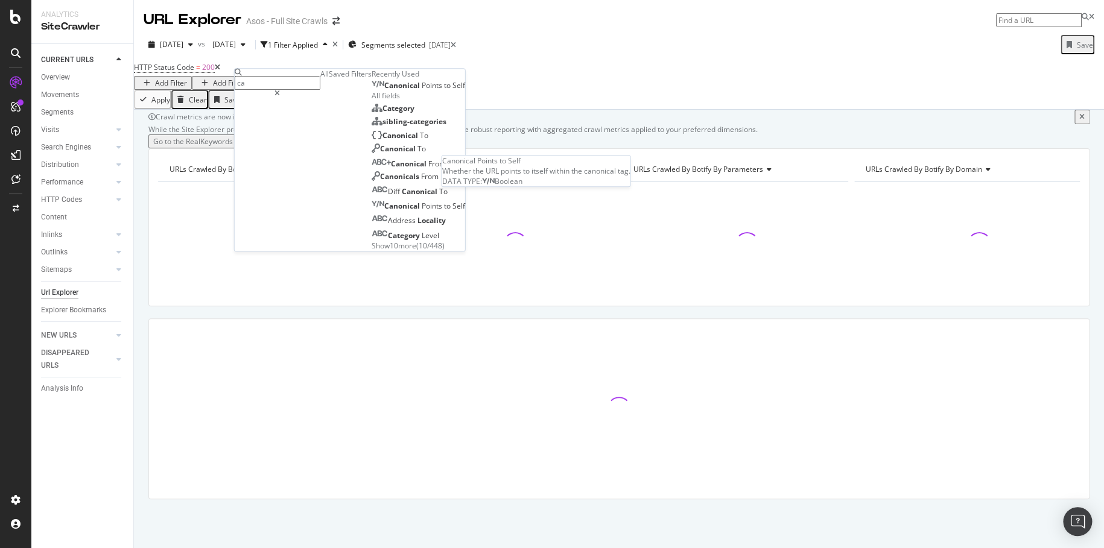
type input "ca"
click at [444, 90] on span "to" at bounding box center [448, 85] width 8 height 10
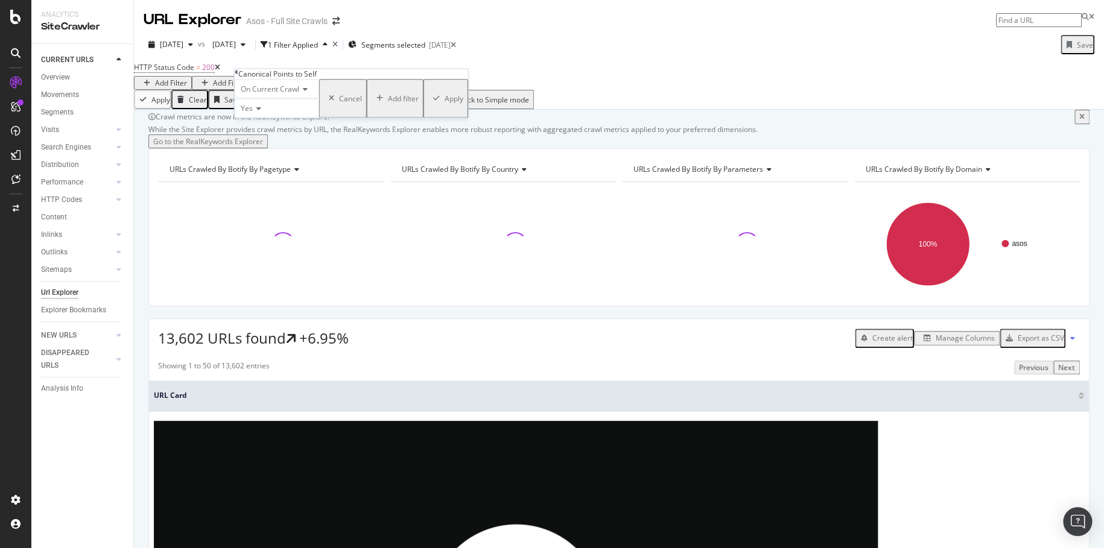
click at [423, 118] on button "Apply" at bounding box center [445, 98] width 45 height 39
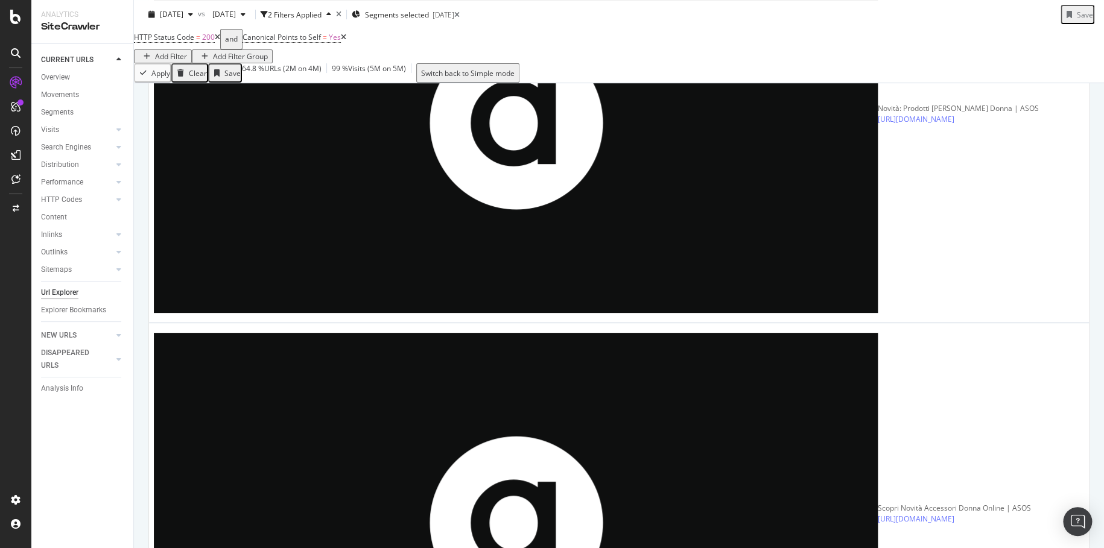
scroll to position [2494, 0]
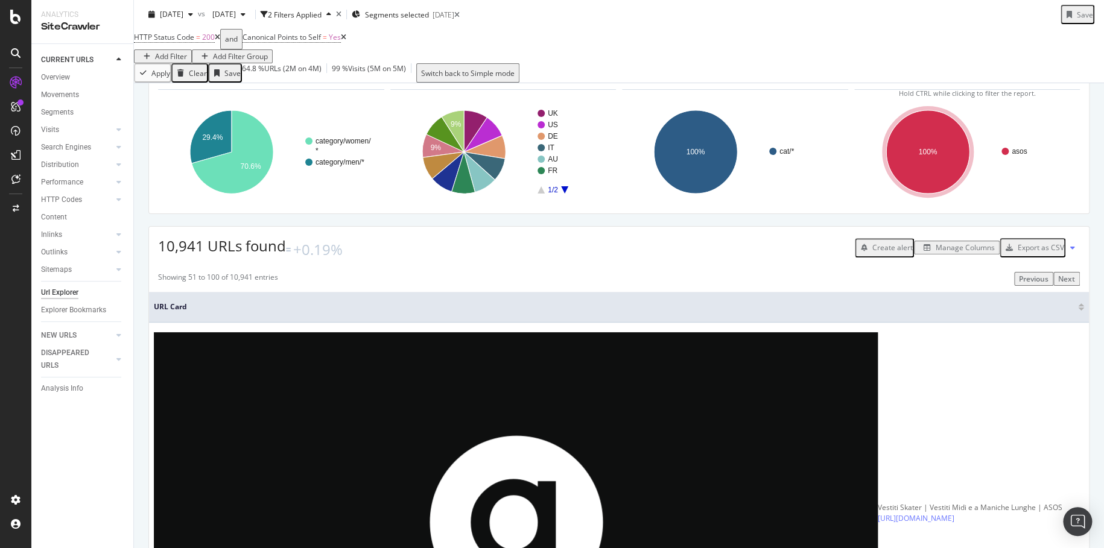
scroll to position [95, 0]
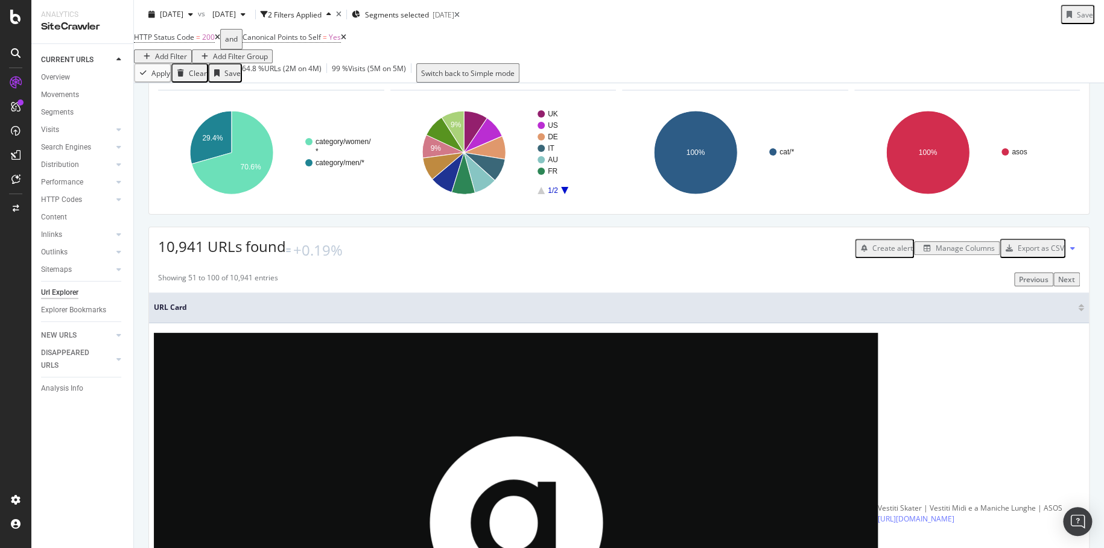
click at [972, 253] on div "Manage Columns" at bounding box center [965, 248] width 59 height 10
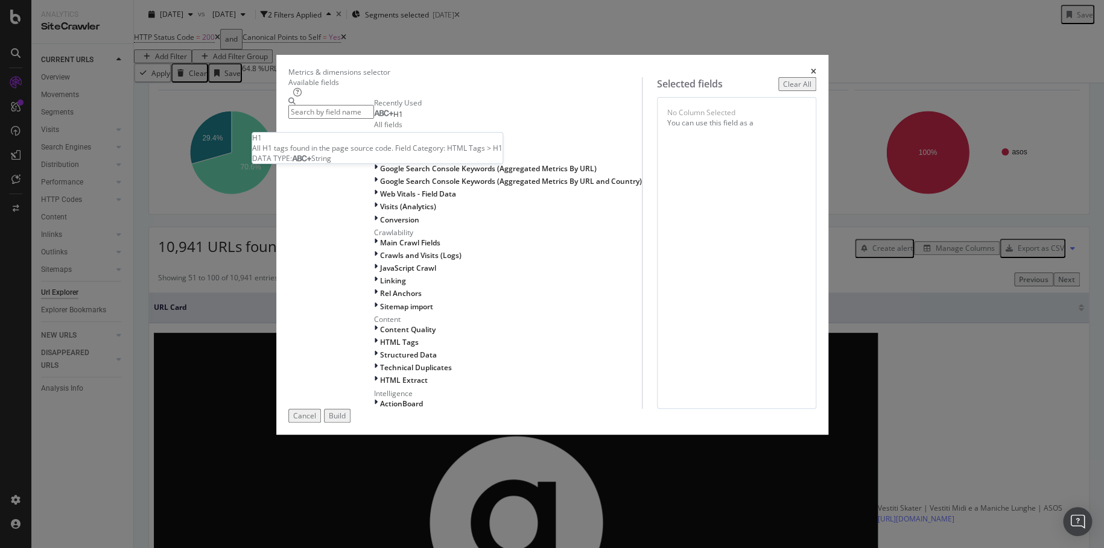
click at [403, 119] on div "H1" at bounding box center [388, 115] width 29 height 10
click at [374, 119] on input "modal" at bounding box center [331, 112] width 86 height 14
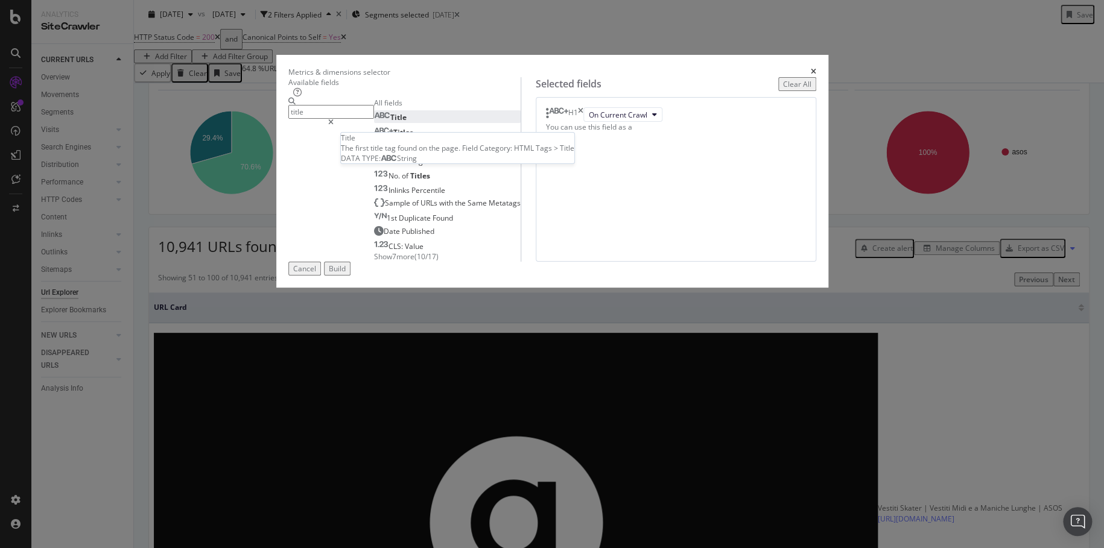
click at [407, 122] on div "Title" at bounding box center [390, 117] width 33 height 10
click at [374, 116] on input "title" at bounding box center [331, 112] width 86 height 14
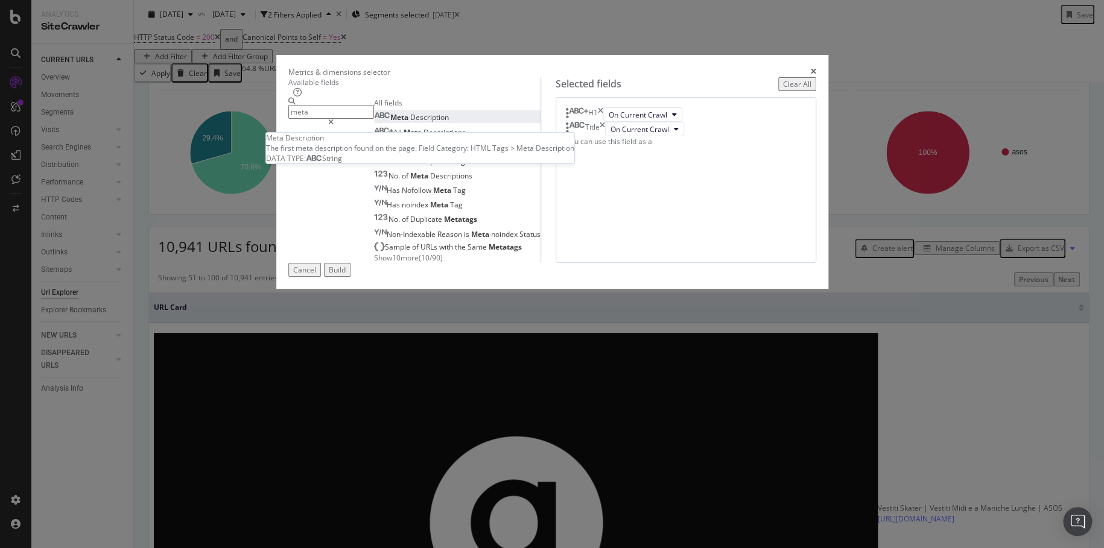
click at [417, 122] on div "Meta Description" at bounding box center [411, 117] width 75 height 10
click at [495, 263] on div "meta All fields Meta Description All Meta Descriptions Meta Description Quality…" at bounding box center [414, 180] width 252 height 165
click at [374, 119] on input "meta" at bounding box center [331, 112] width 86 height 14
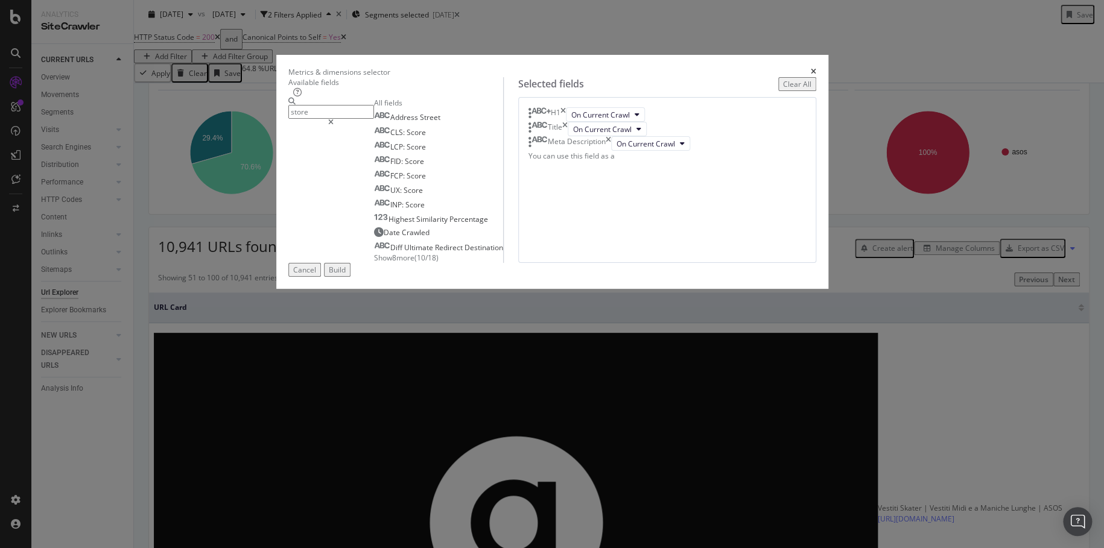
click at [374, 119] on input "store" at bounding box center [331, 112] width 86 height 14
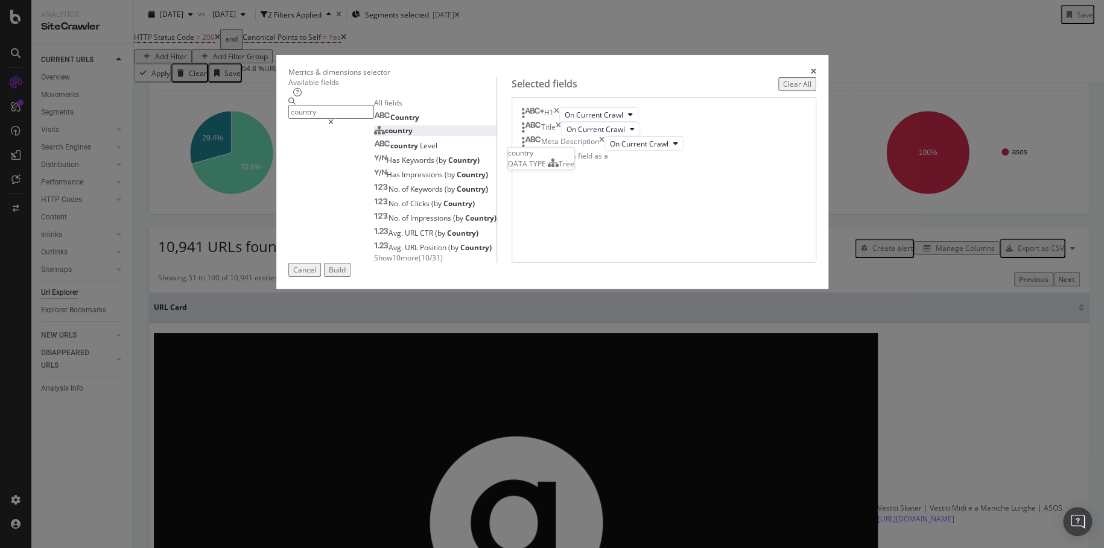
type input "country"
click at [413, 136] on div "country" at bounding box center [393, 130] width 39 height 10
click at [346, 275] on div "Build" at bounding box center [337, 270] width 17 height 10
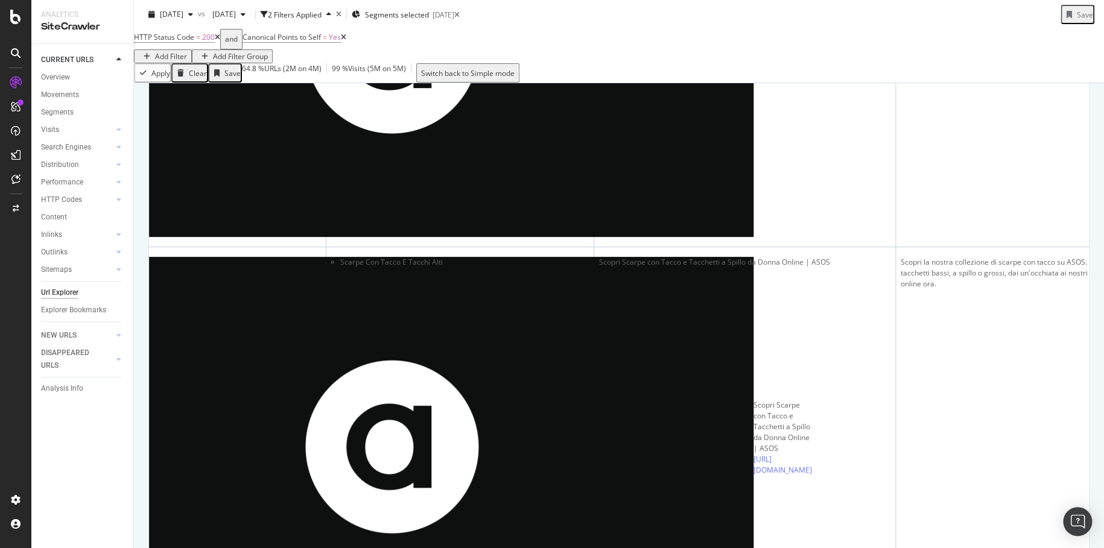
scroll to position [1373, 0]
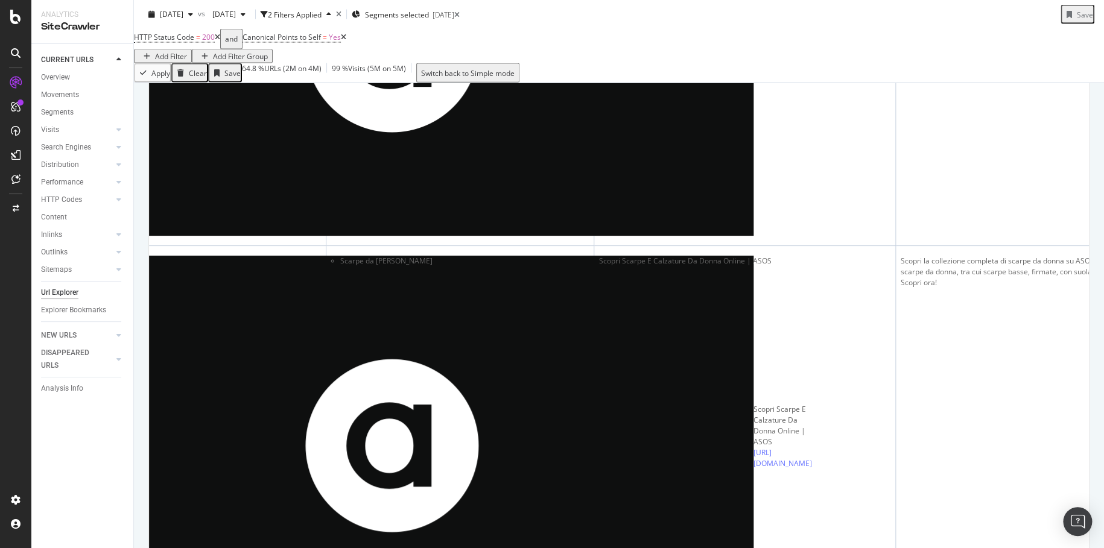
click at [187, 52] on div "Add Filter" at bounding box center [171, 56] width 32 height 10
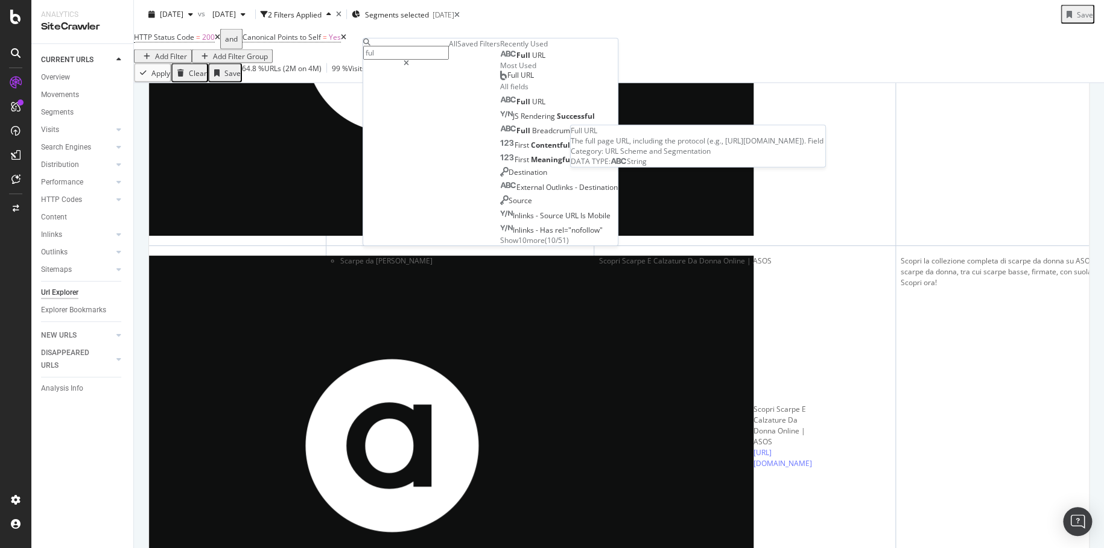
type input "ful"
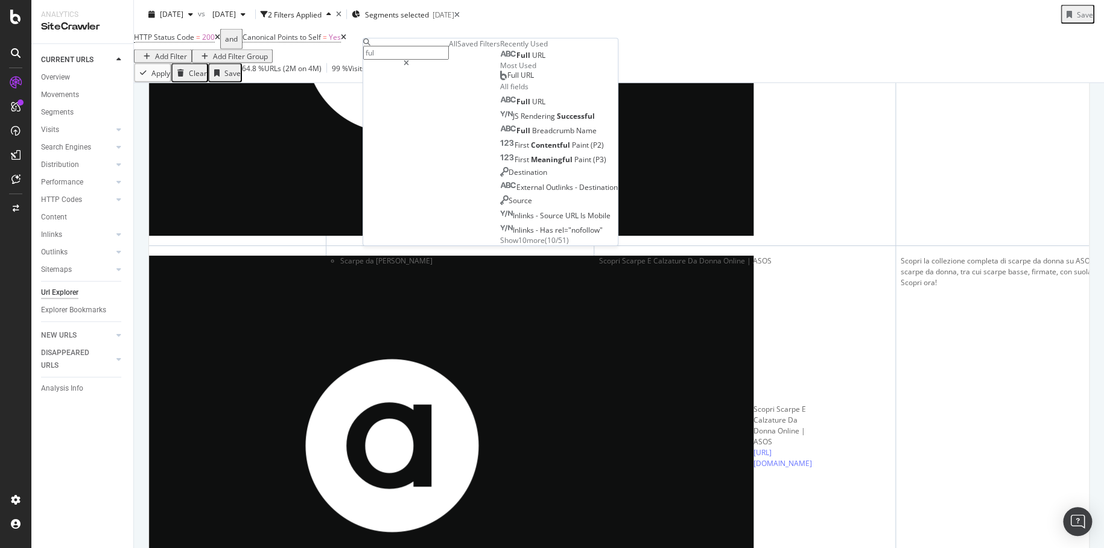
click at [500, 60] on div "Full URL" at bounding box center [522, 56] width 45 height 10
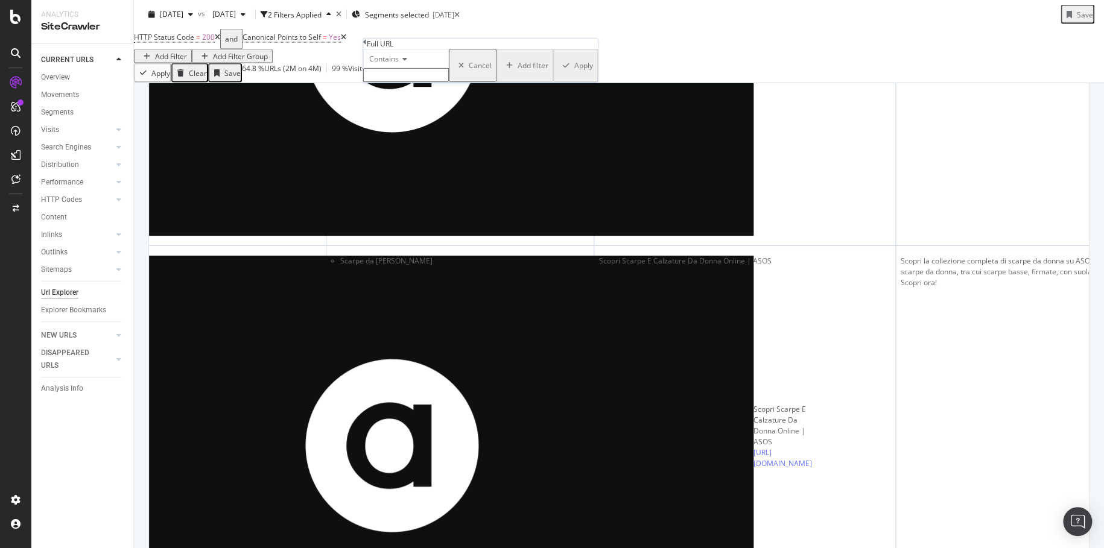
click at [432, 82] on input "text" at bounding box center [406, 75] width 86 height 14
type input "/cat/"
click at [574, 74] on div "Apply" at bounding box center [583, 69] width 19 height 10
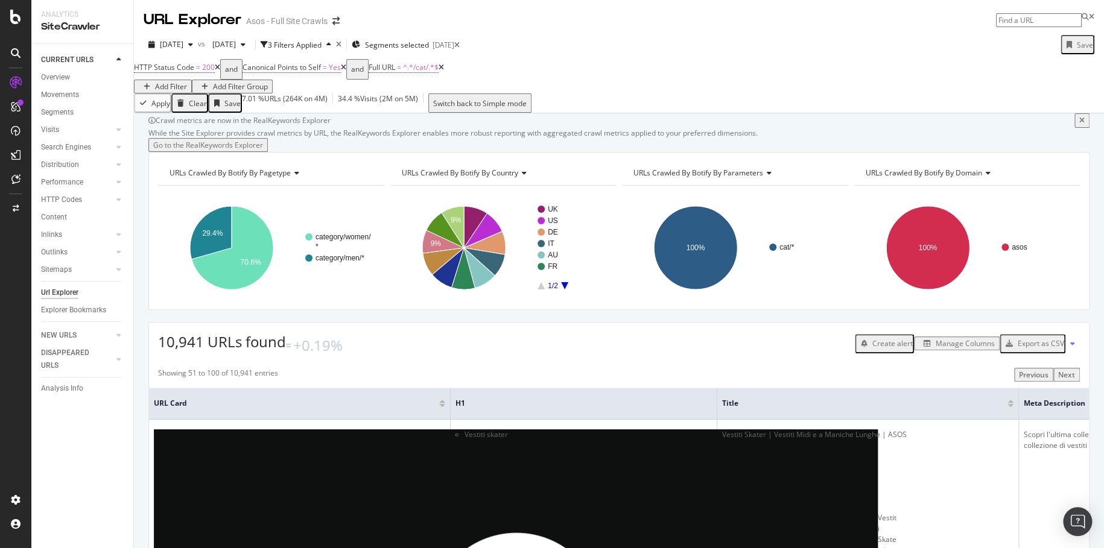
click at [1031, 352] on div "Export as CSV" at bounding box center [1032, 344] width 63 height 16
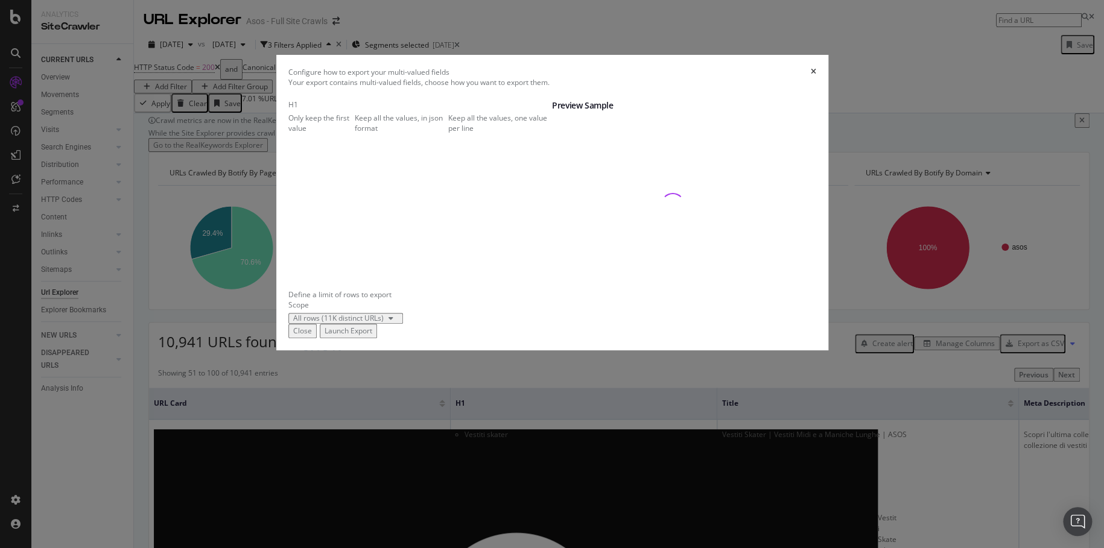
click at [312, 336] on div "Close" at bounding box center [302, 331] width 19 height 10
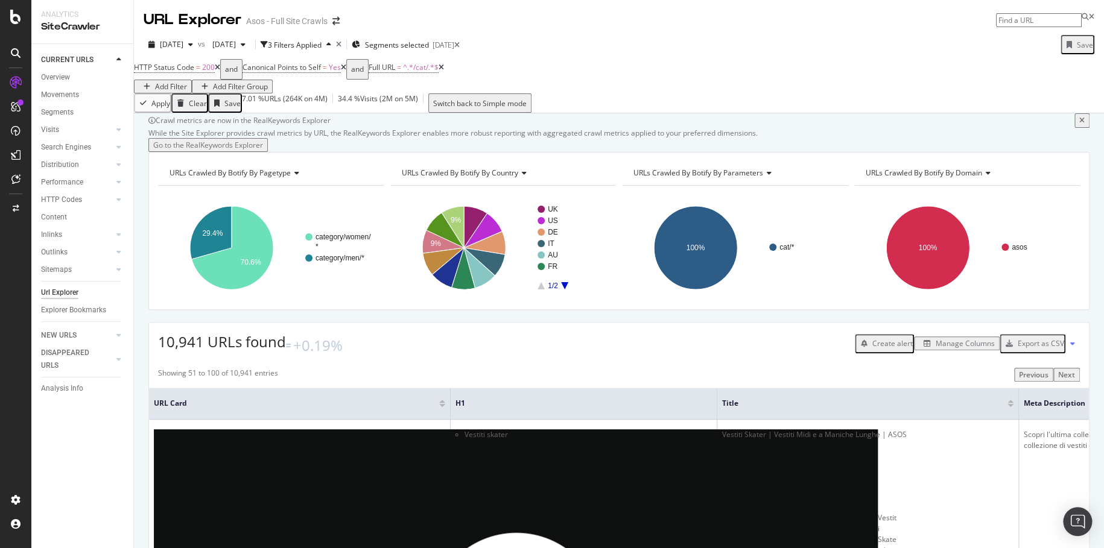
click at [936, 349] on div "Manage Columns" at bounding box center [965, 343] width 59 height 10
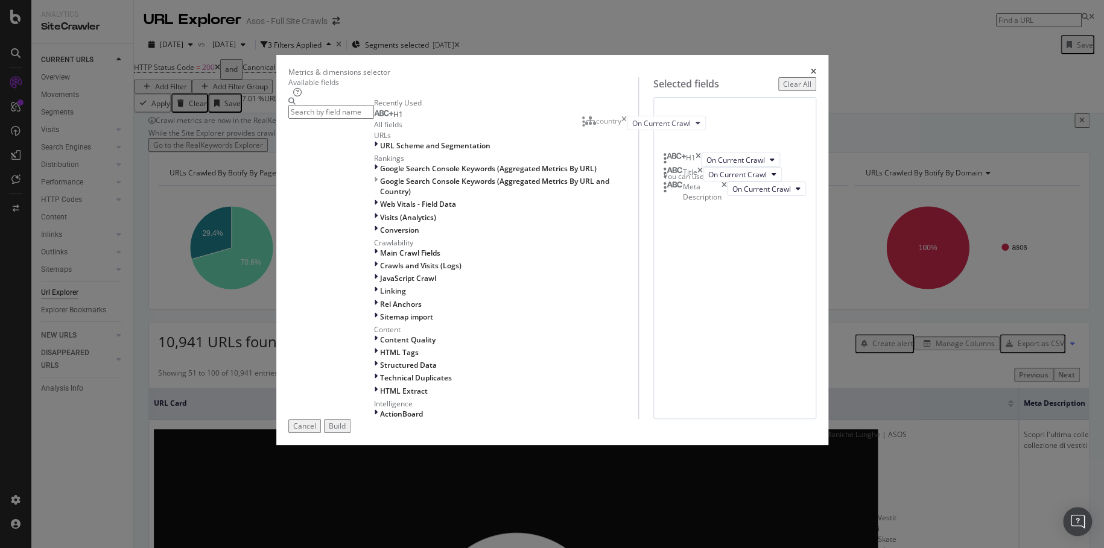
drag, startPoint x: 586, startPoint y: 273, endPoint x: 592, endPoint y: 130, distance: 143.1
click at [592, 130] on body "Analytics SiteCrawler CURRENT URLS Overview Movements Segments Visits Analysis …" at bounding box center [552, 274] width 1104 height 548
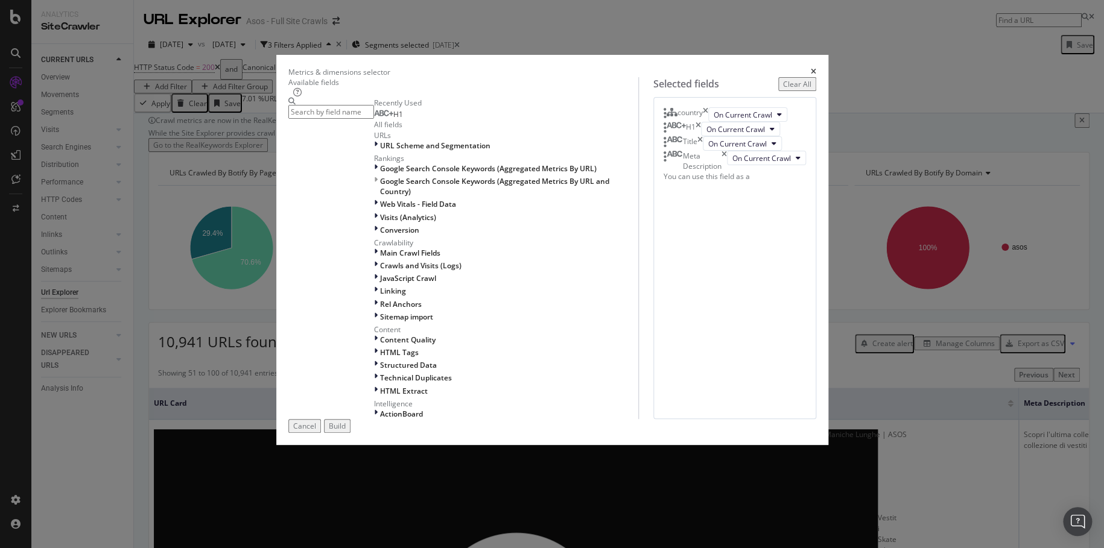
click at [346, 431] on div "Build" at bounding box center [337, 426] width 17 height 10
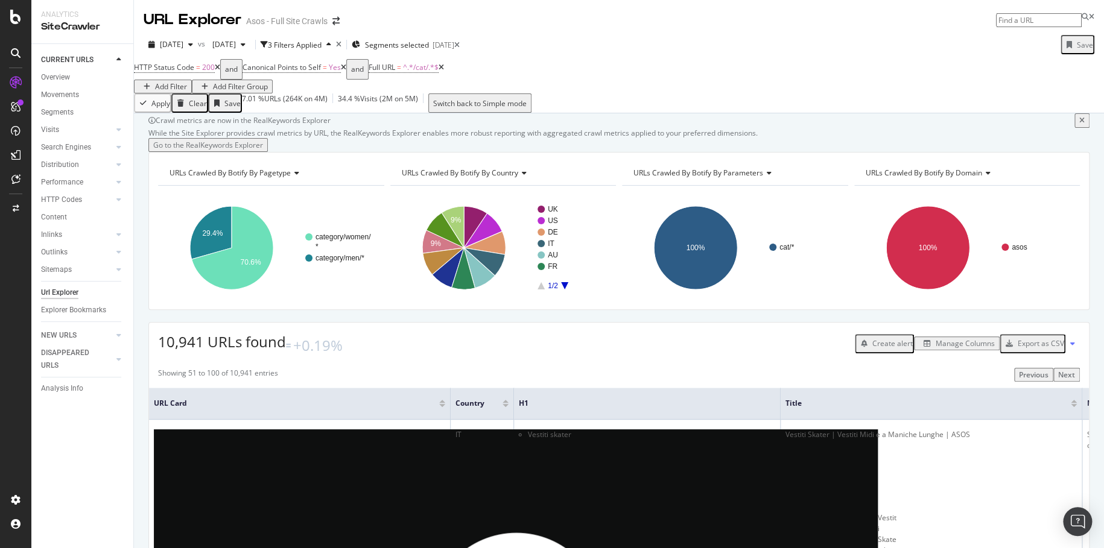
click at [1024, 349] on div "Export as CSV" at bounding box center [1041, 343] width 46 height 10
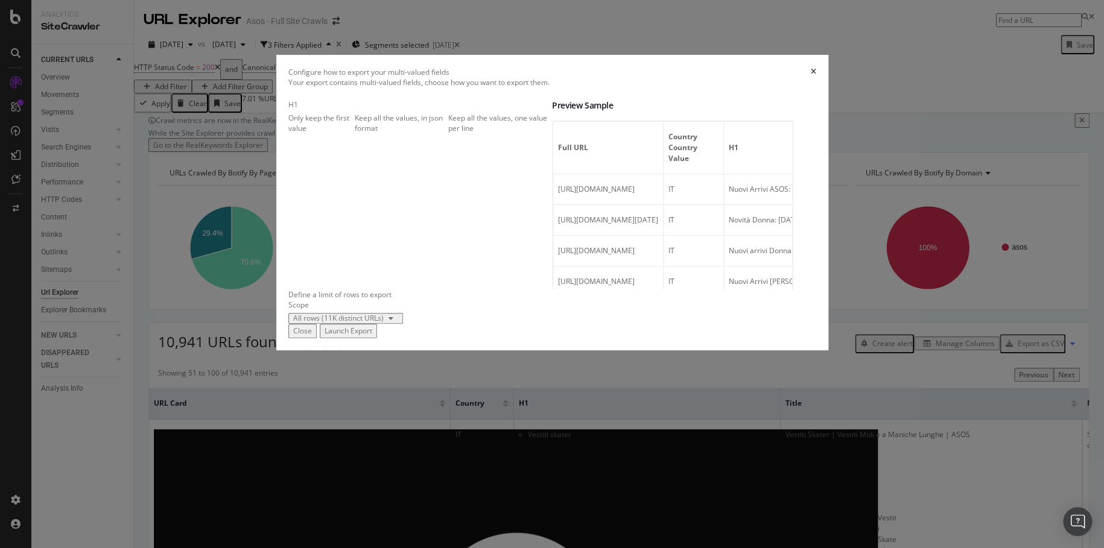
click at [372, 336] on div "Launch Export" at bounding box center [349, 331] width 48 height 10
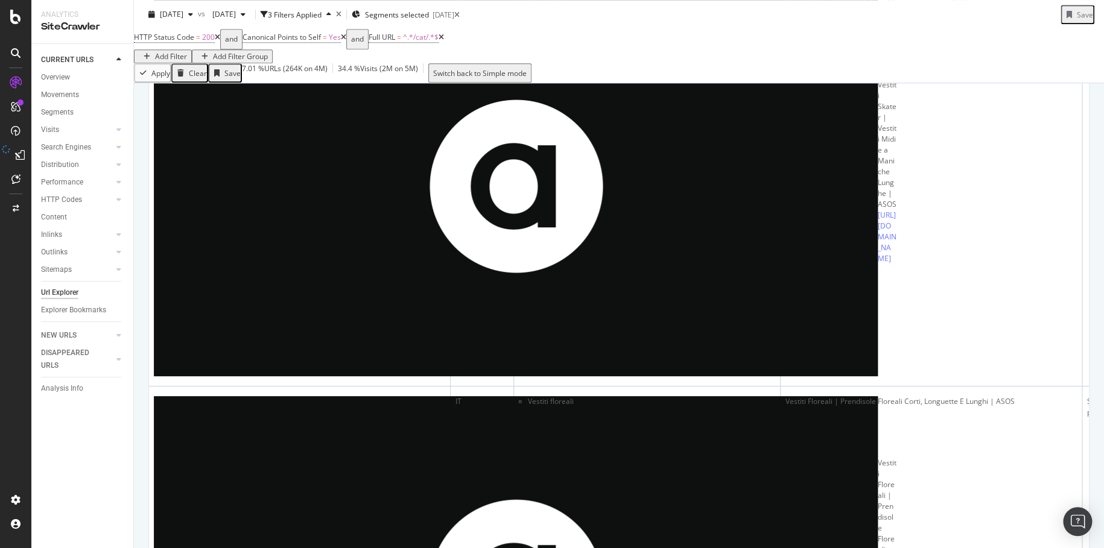
scroll to position [302, 0]
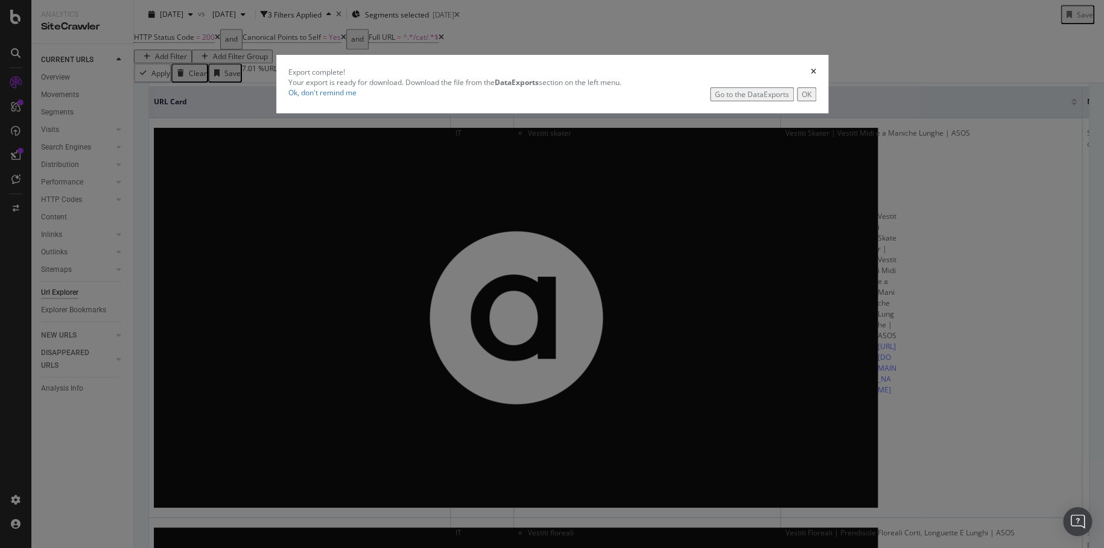
click at [797, 101] on button "OK" at bounding box center [806, 94] width 19 height 14
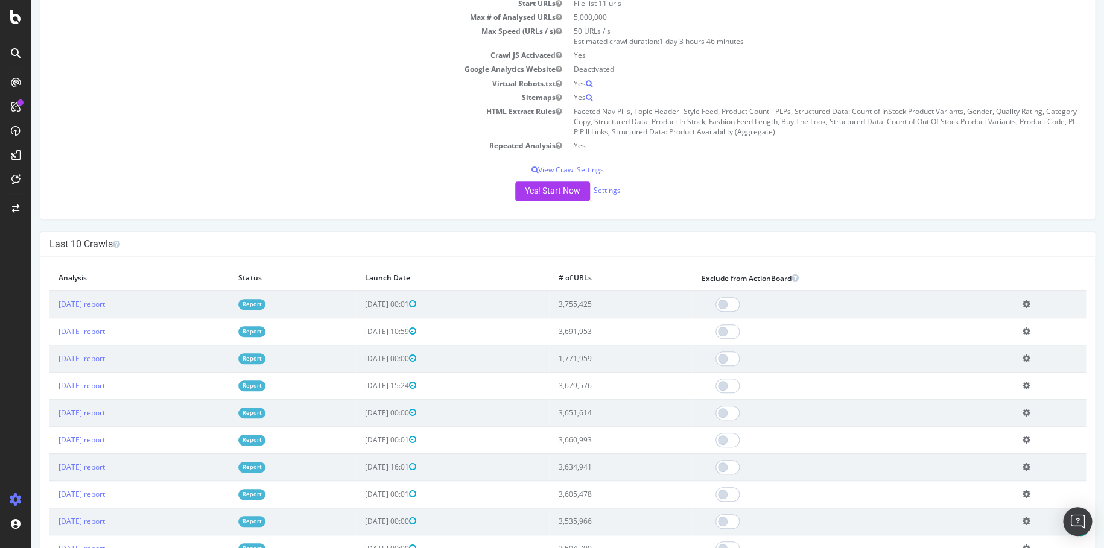
scroll to position [171, 0]
click at [1025, 354] on icon at bounding box center [1026, 357] width 8 height 9
click at [993, 392] on link "Delete analysis" at bounding box center [982, 392] width 97 height 16
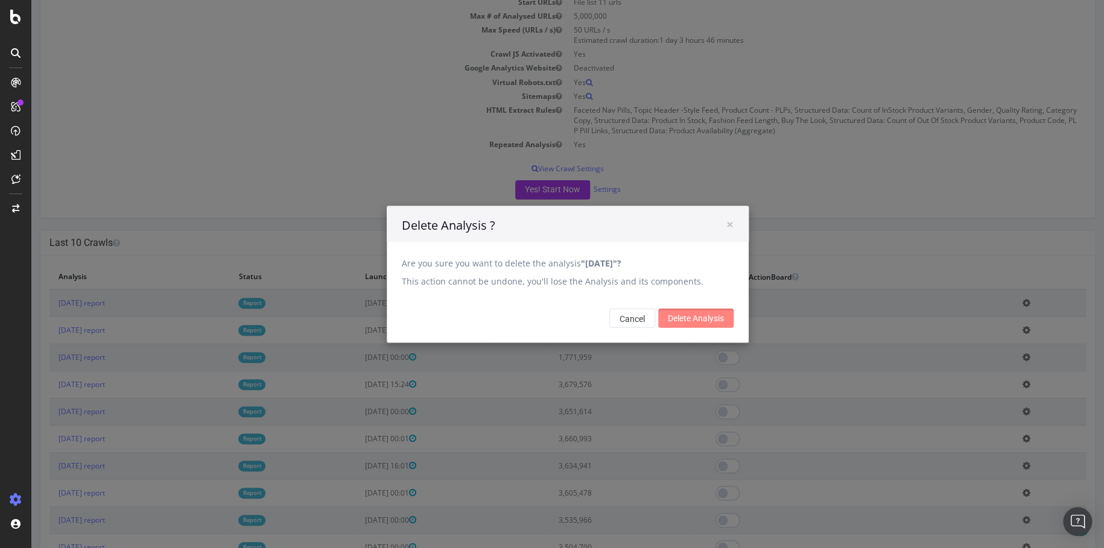
click at [699, 318] on input "Delete Analysis" at bounding box center [695, 317] width 75 height 19
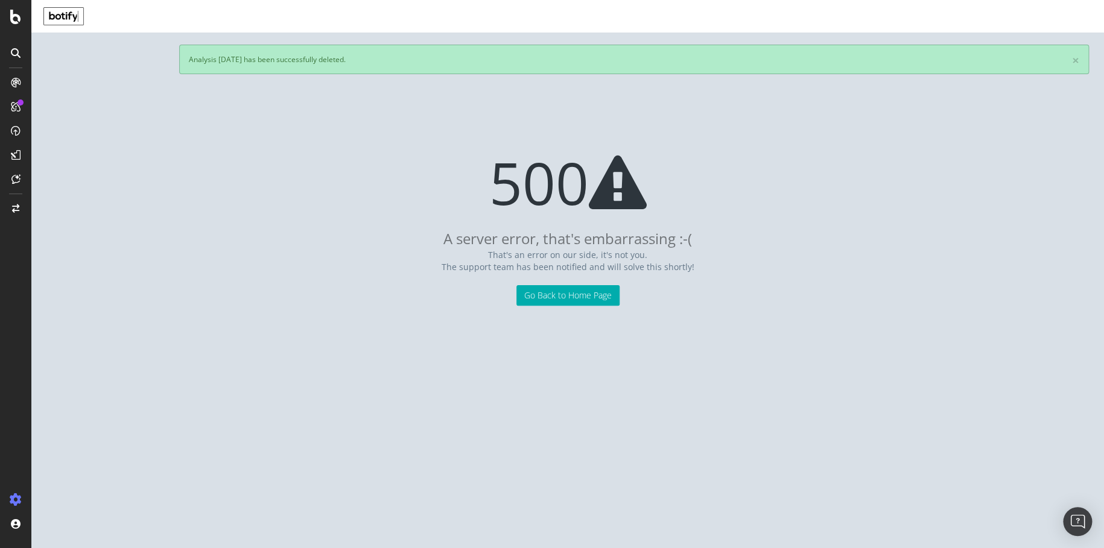
scroll to position [0, 0]
click at [544, 296] on link "Go Back to Home Page" at bounding box center [567, 295] width 103 height 21
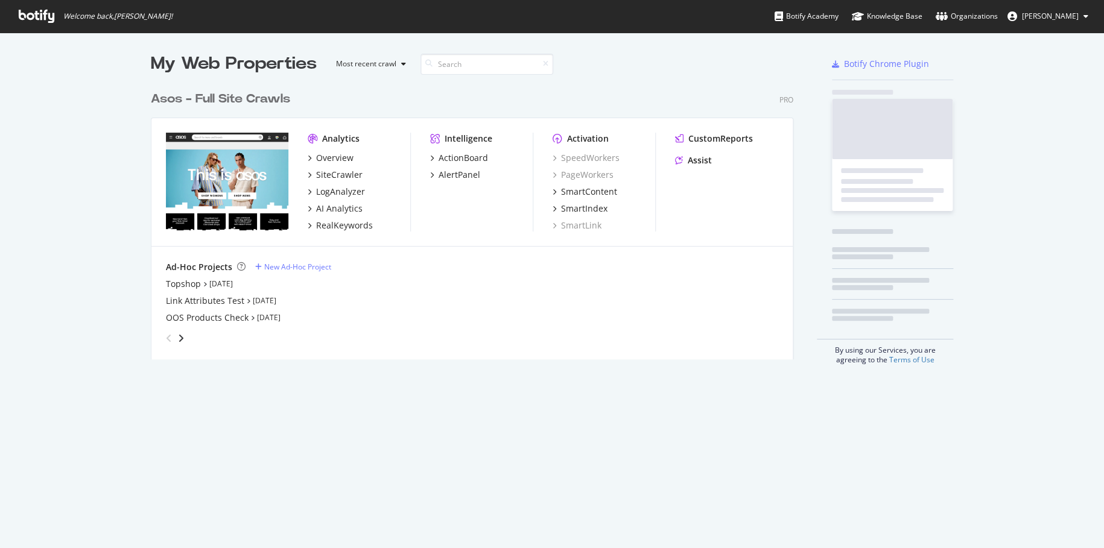
scroll to position [274, 642]
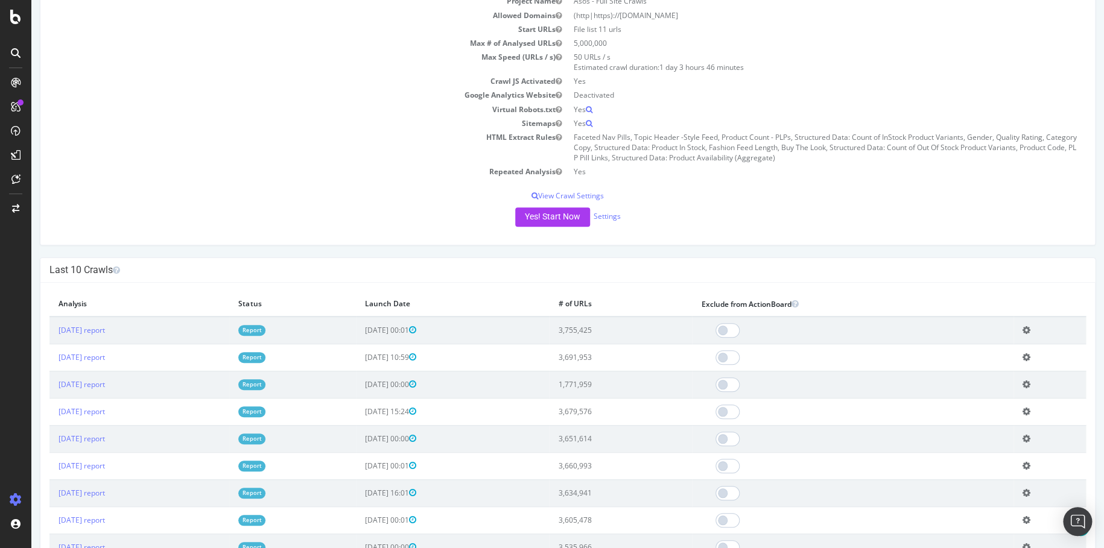
scroll to position [143, 0]
click at [740, 385] on span at bounding box center [727, 385] width 24 height 14
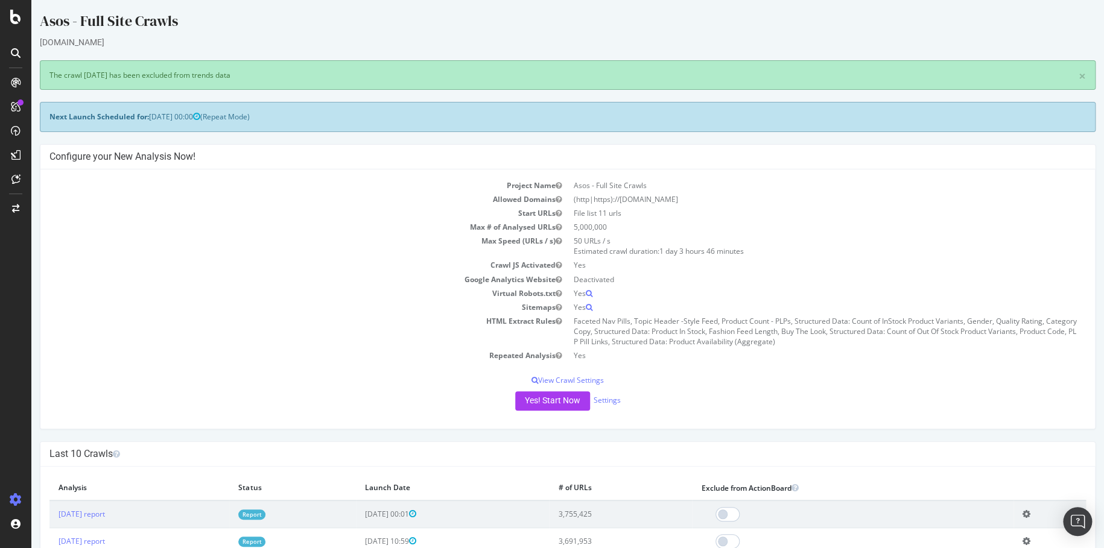
scroll to position [0, 0]
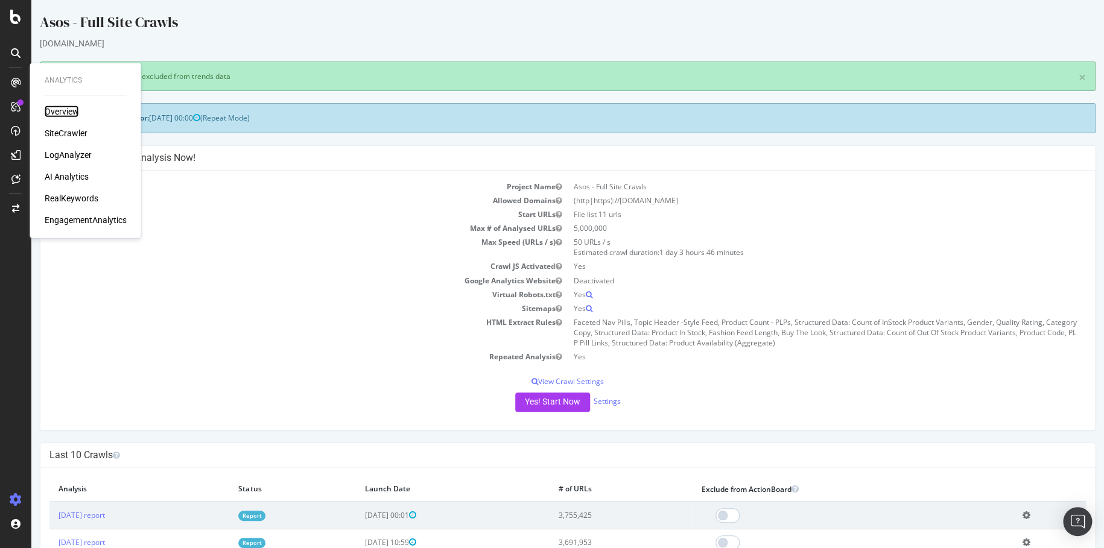
click at [65, 115] on div "Overview" at bounding box center [62, 112] width 34 height 12
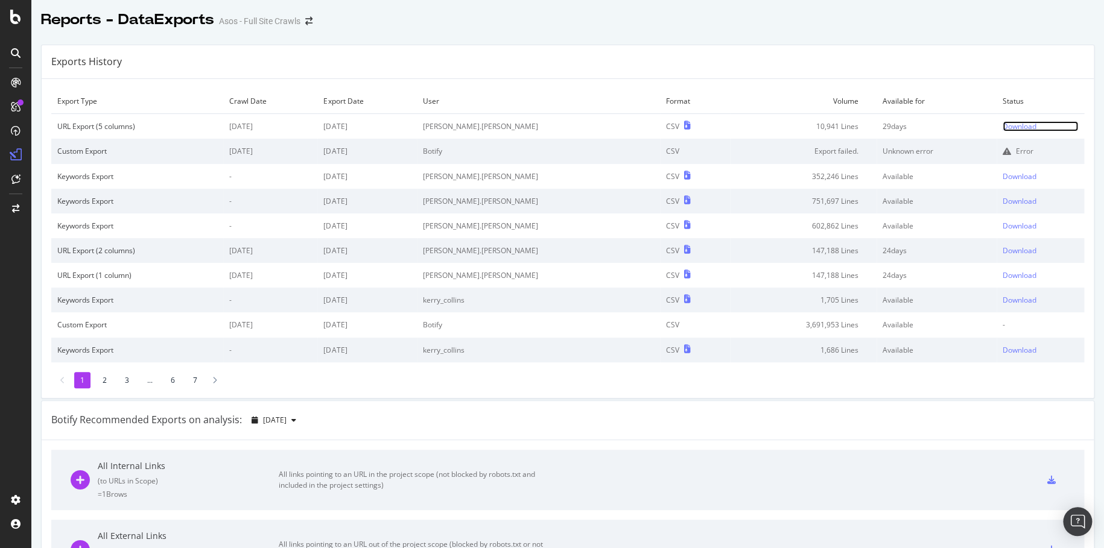
click at [1002, 125] on div "Download" at bounding box center [1019, 126] width 34 height 10
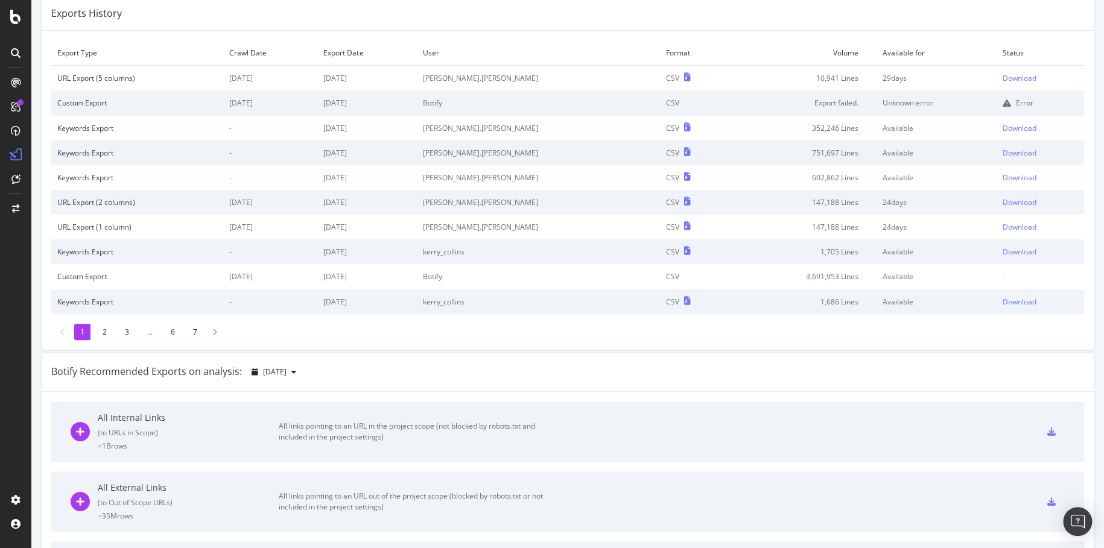
scroll to position [29, 0]
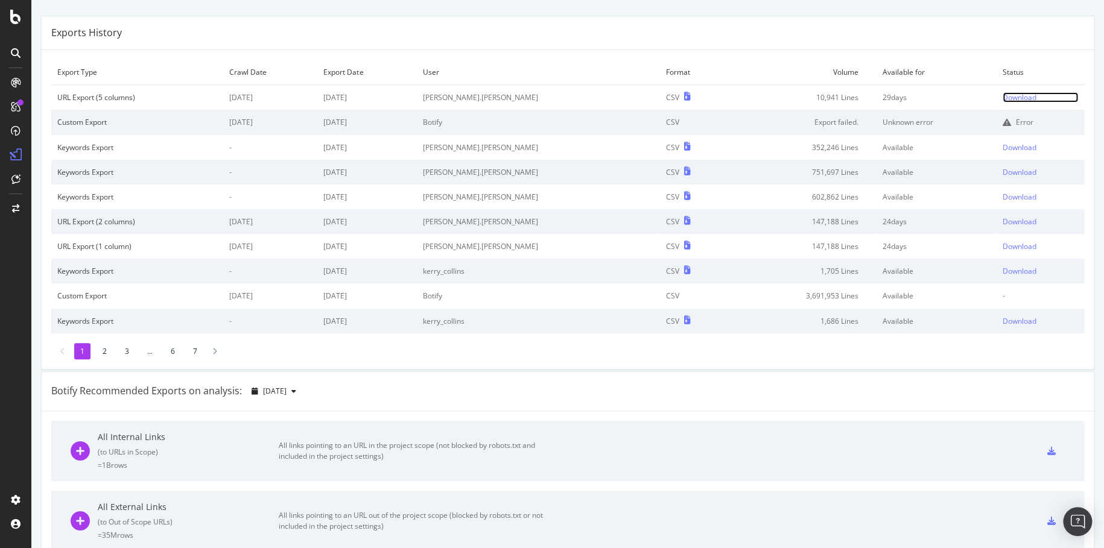
click at [1007, 93] on div "Download" at bounding box center [1019, 97] width 34 height 10
click at [824, 262] on td "1,705 Lines" at bounding box center [803, 271] width 147 height 25
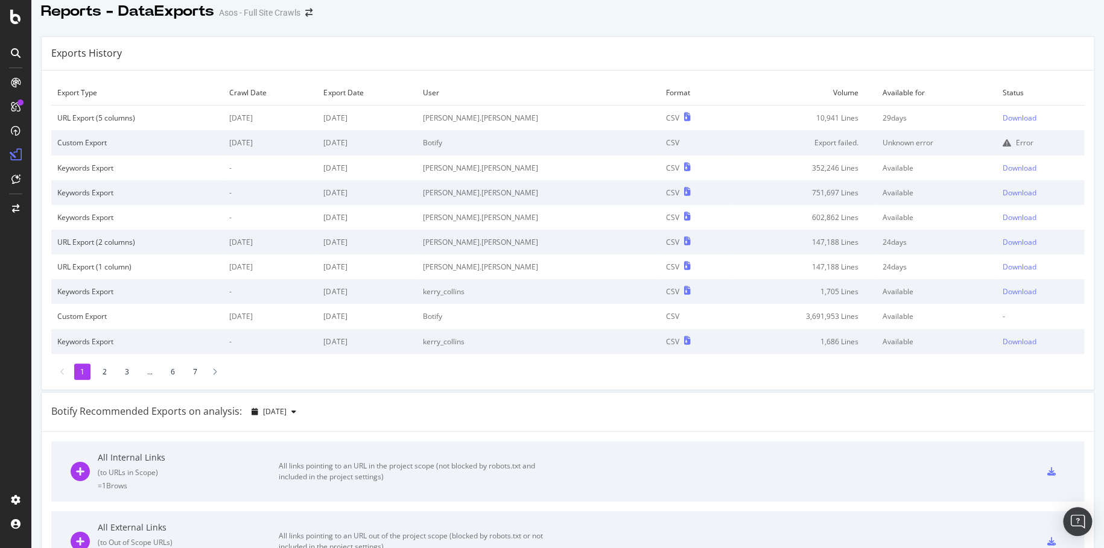
scroll to position [0, 0]
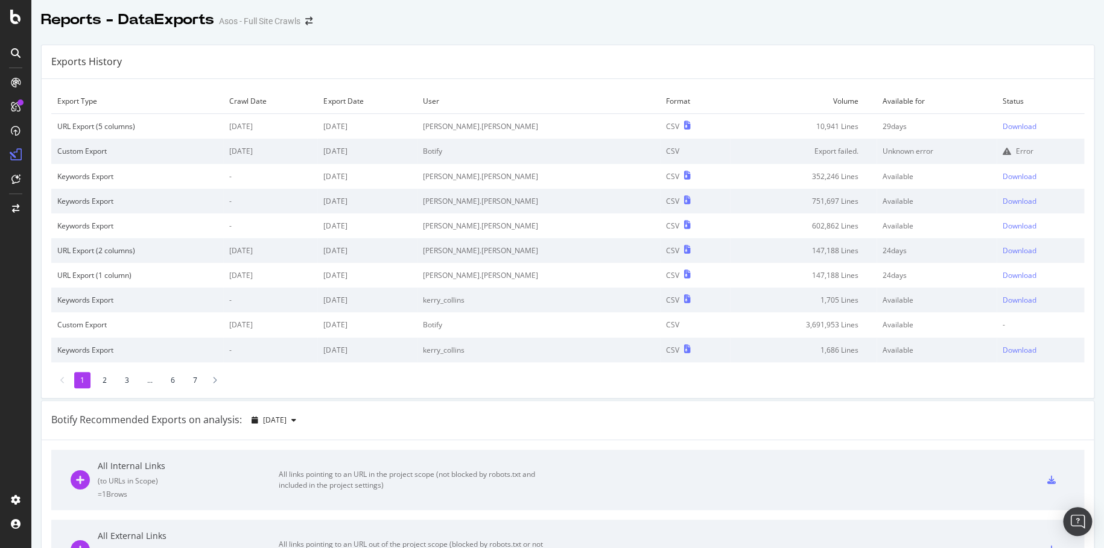
click at [102, 379] on li "2" at bounding box center [105, 380] width 16 height 16
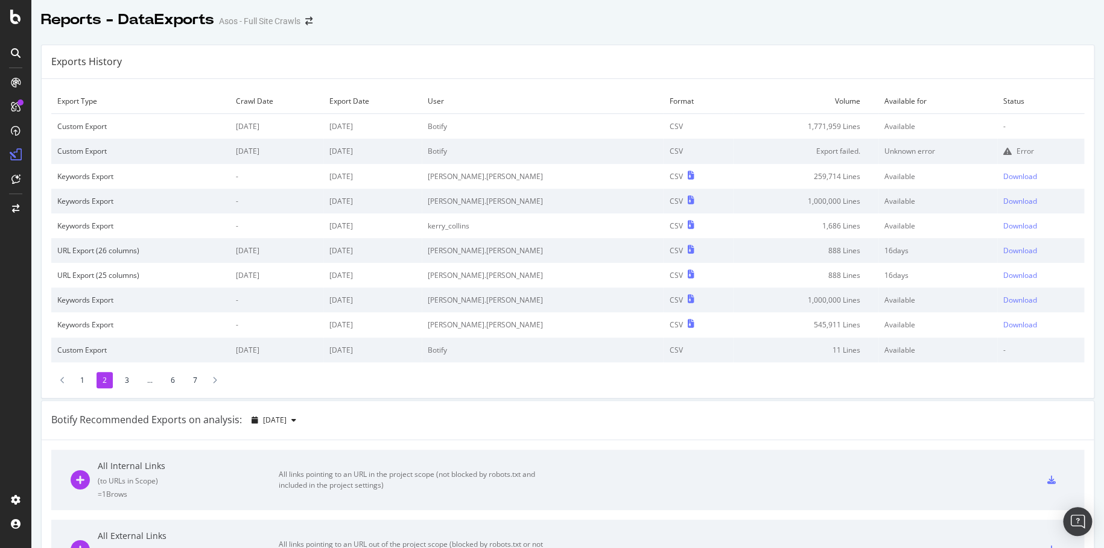
click at [84, 384] on li "1" at bounding box center [82, 380] width 16 height 16
